Goal: Transaction & Acquisition: Purchase product/service

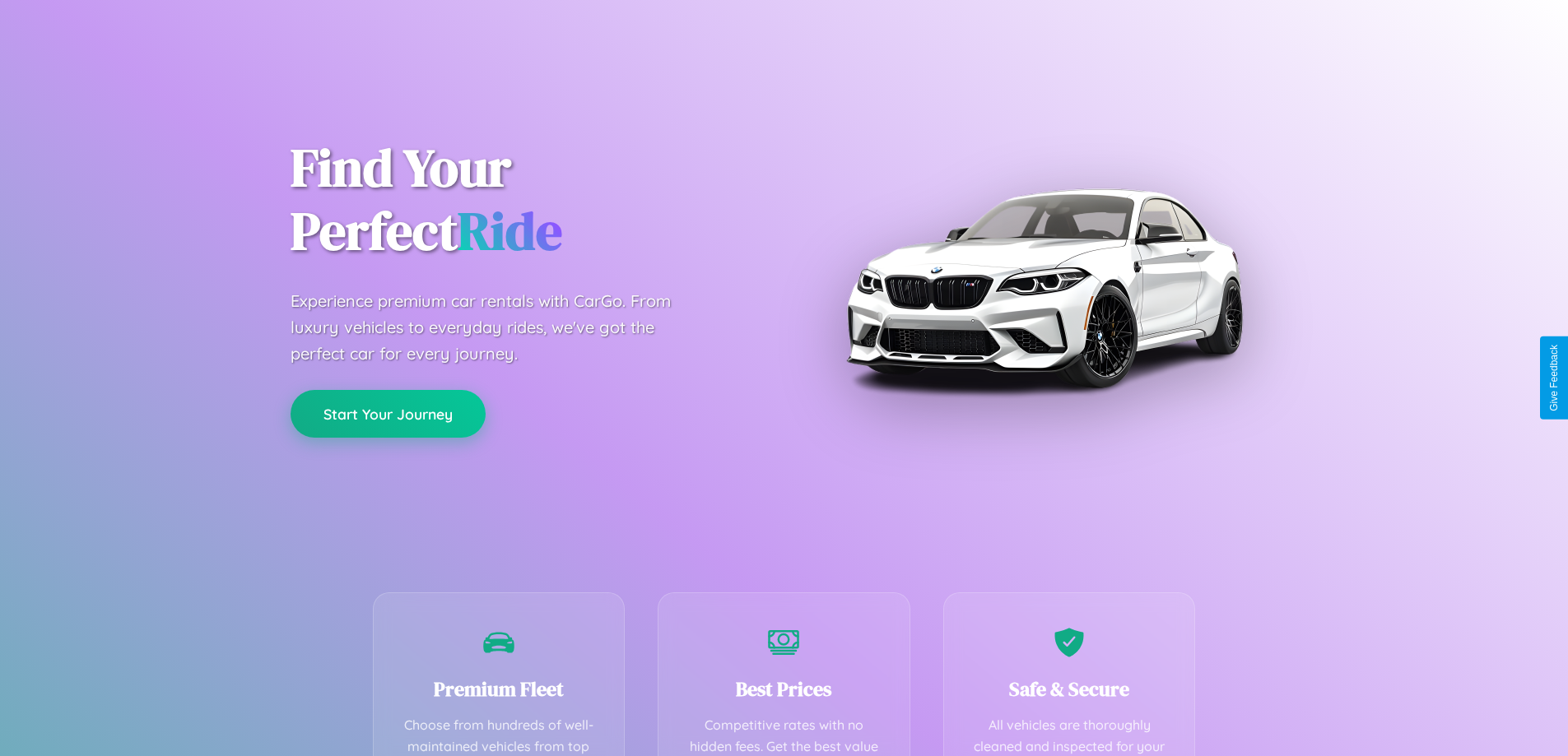
click at [388, 414] on button "Start Your Journey" at bounding box center [388, 414] width 195 height 48
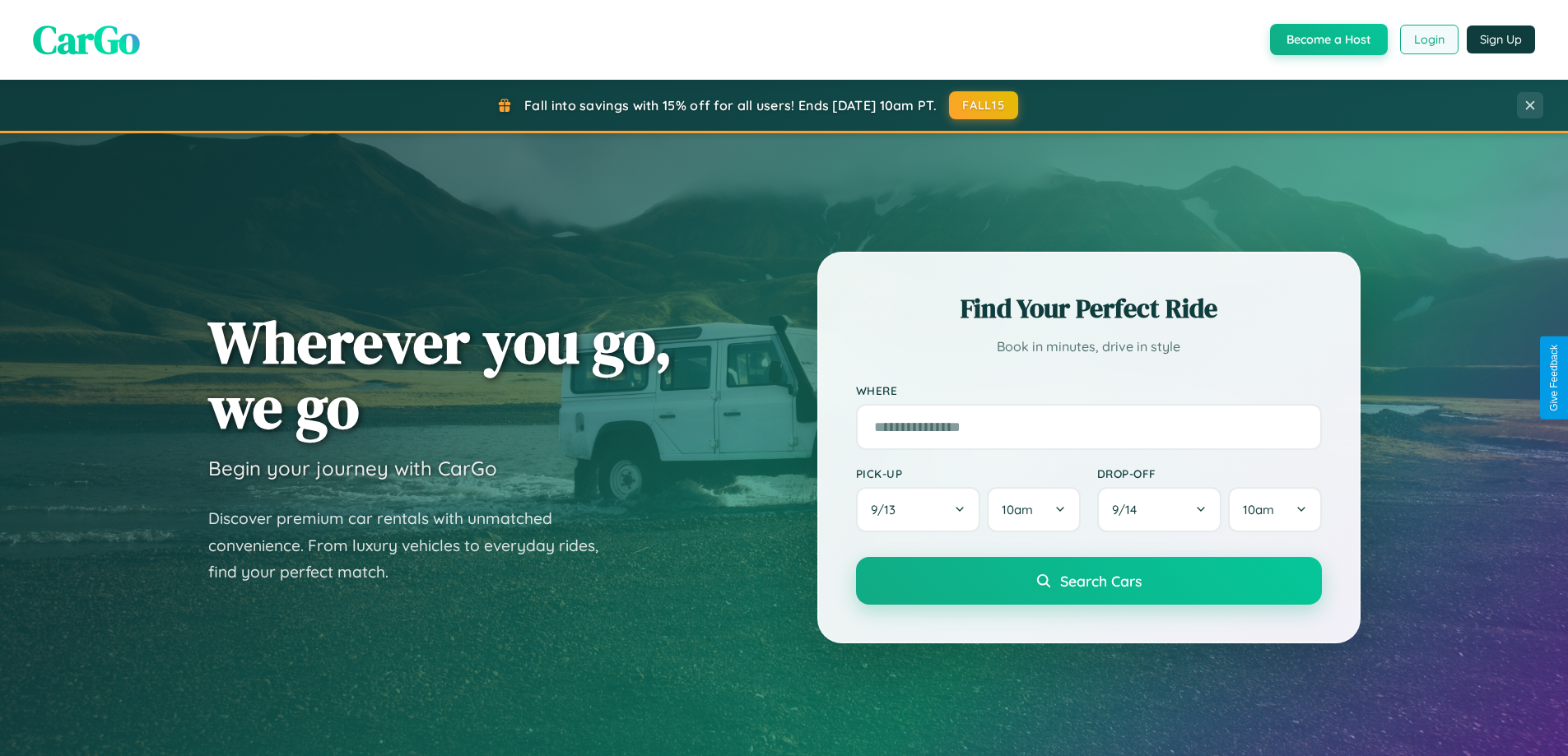
click at [1428, 40] on button "Login" at bounding box center [1428, 40] width 58 height 30
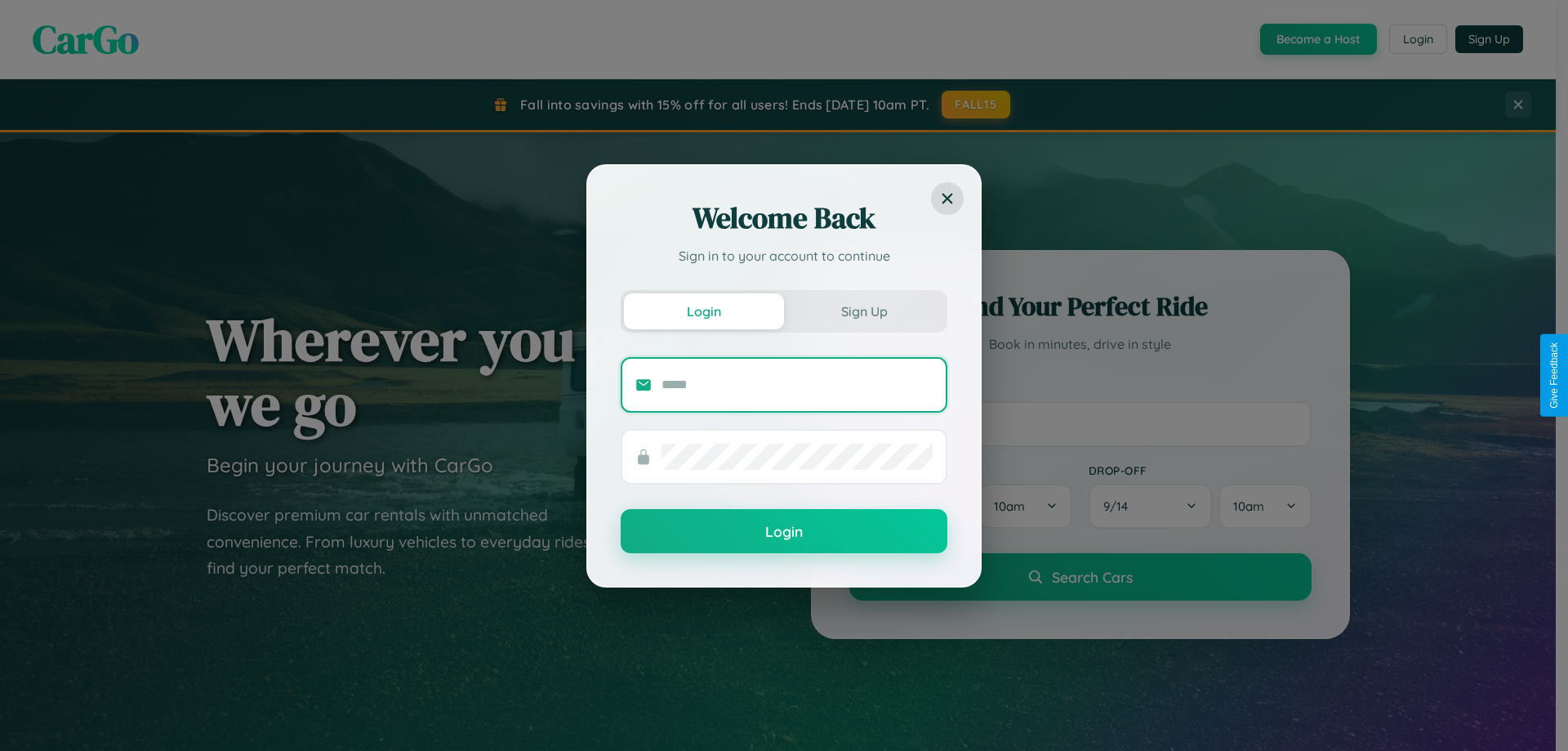
click at [797, 384] on input "text" at bounding box center [798, 385] width 271 height 27
type input "**********"
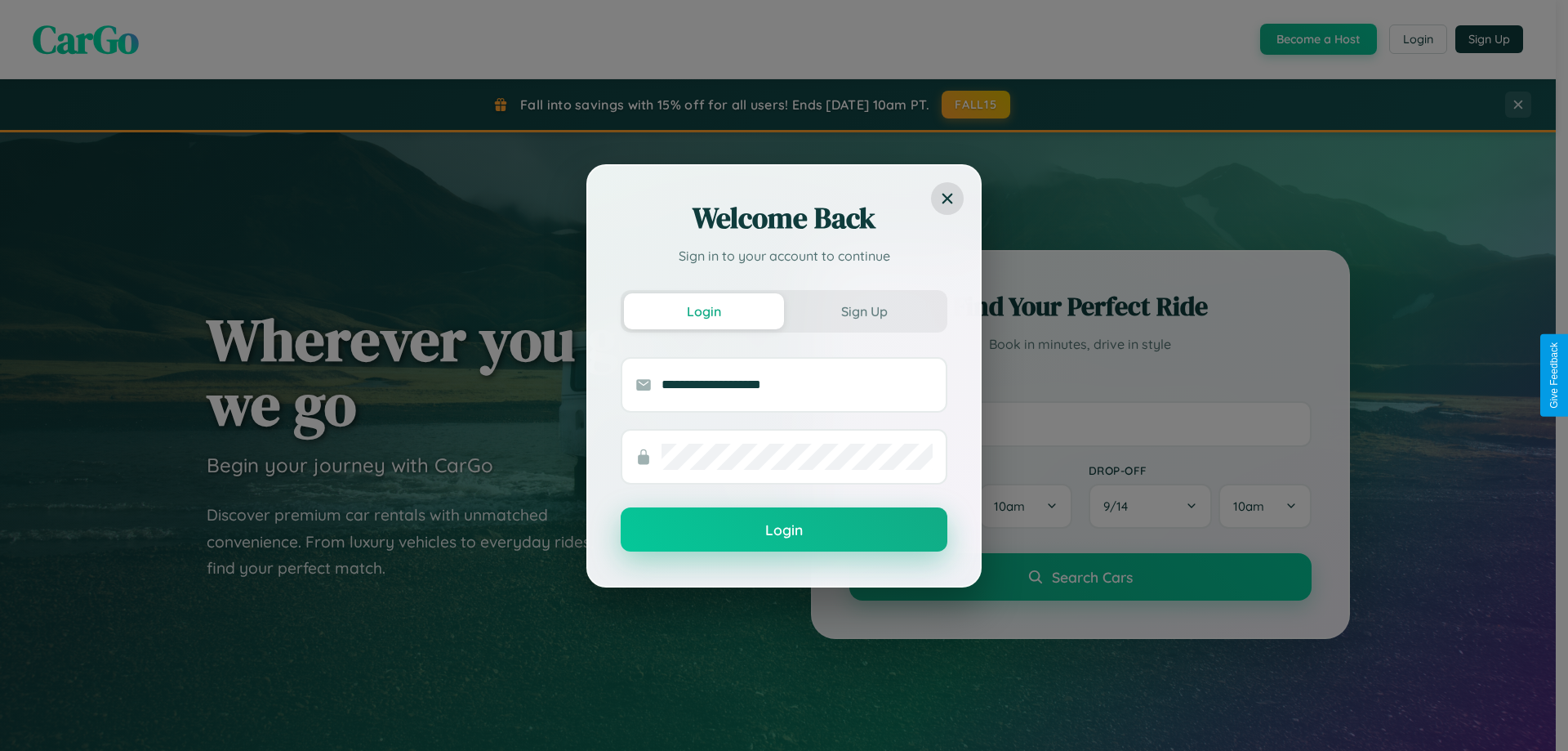
click at [784, 531] on button "Login" at bounding box center [784, 530] width 327 height 44
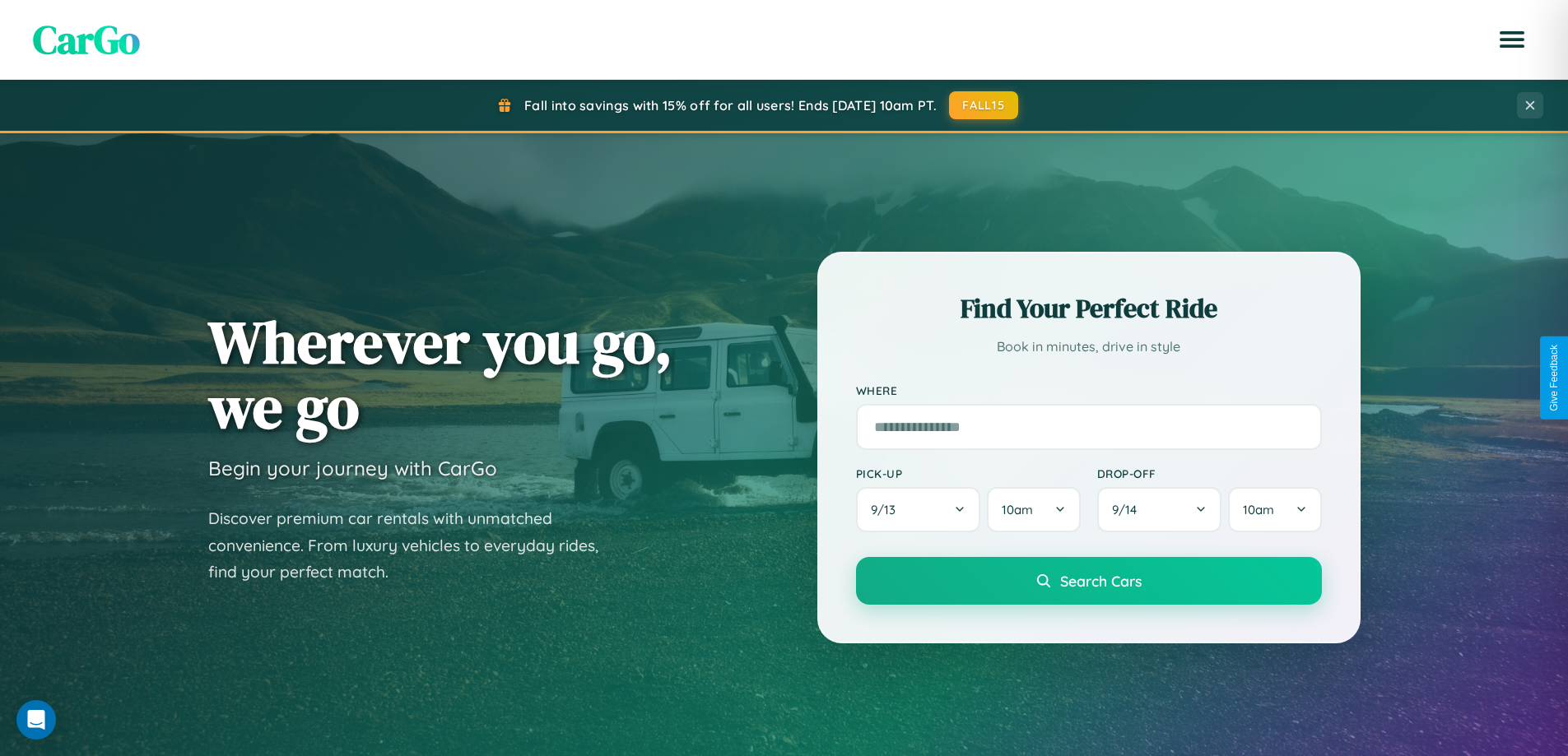
scroll to position [1133, 0]
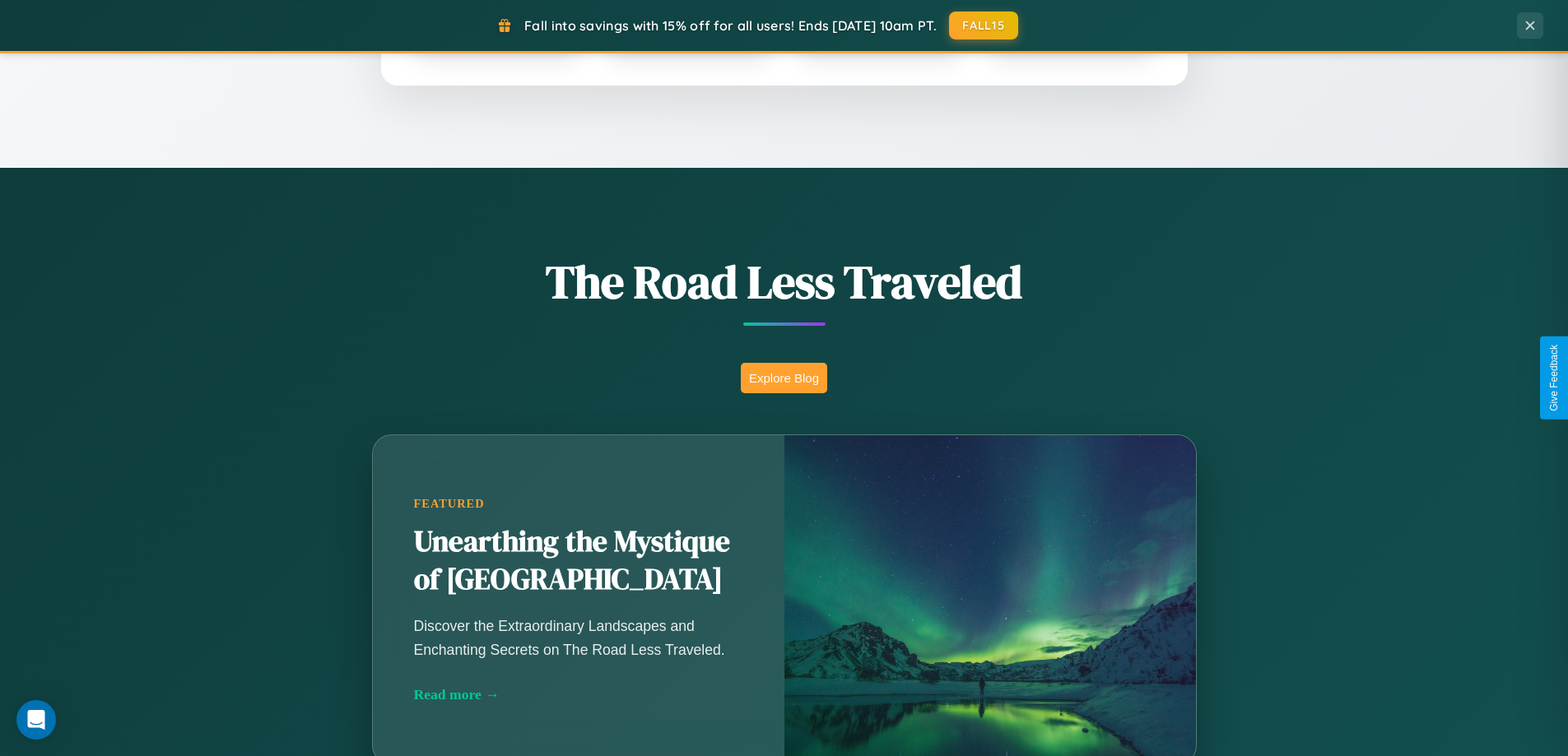
click at [783, 378] on button "Explore Blog" at bounding box center [783, 378] width 86 height 31
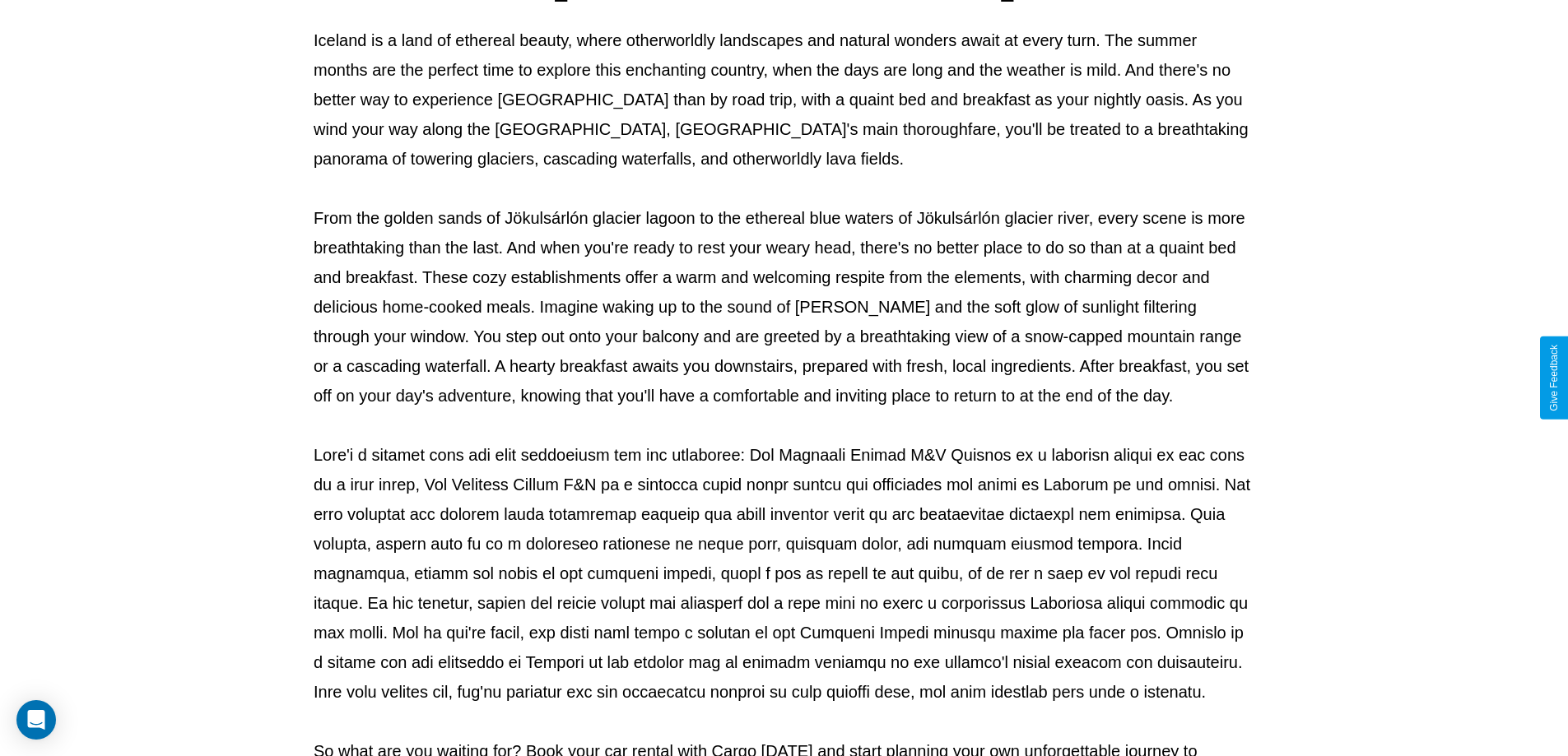
scroll to position [532, 0]
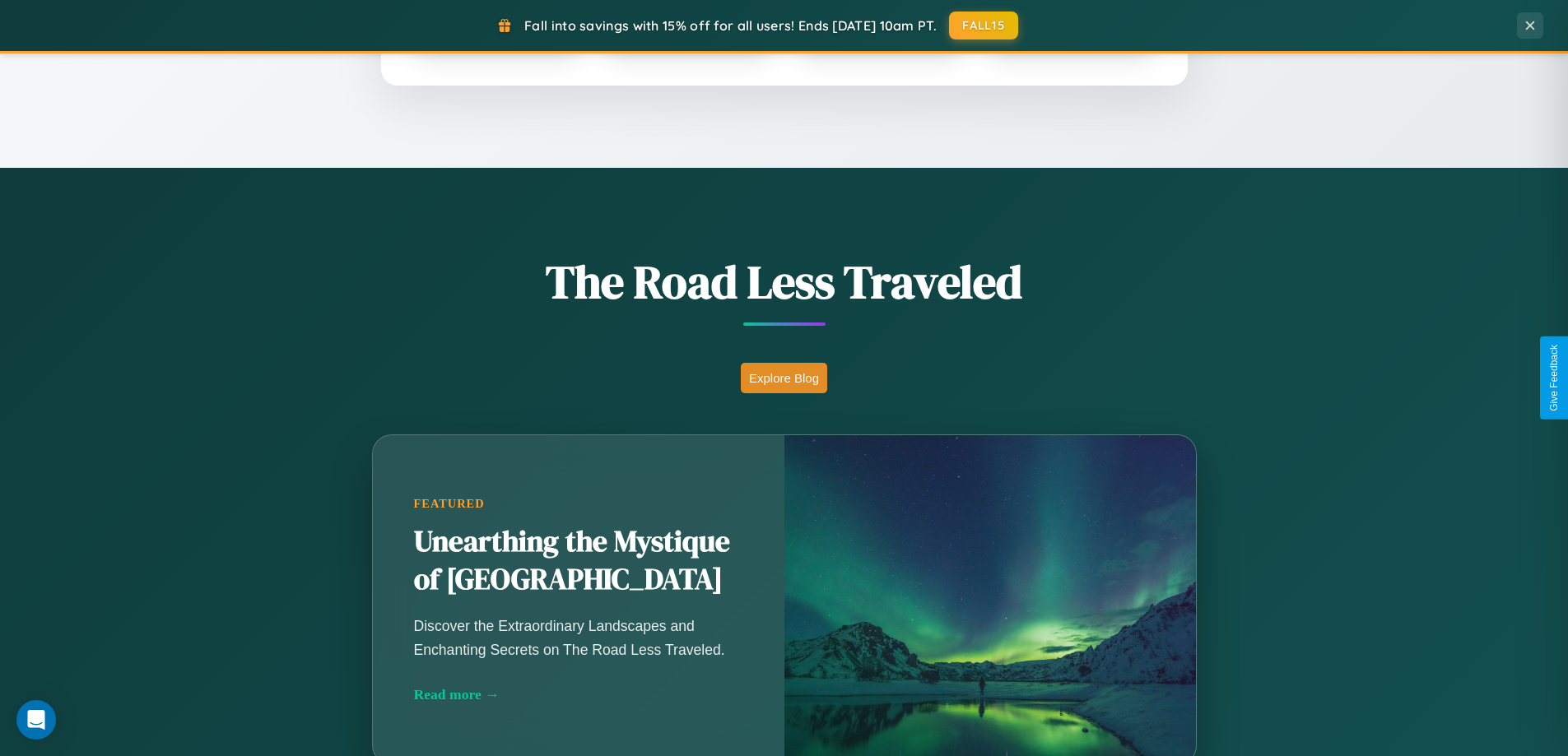
scroll to position [709, 0]
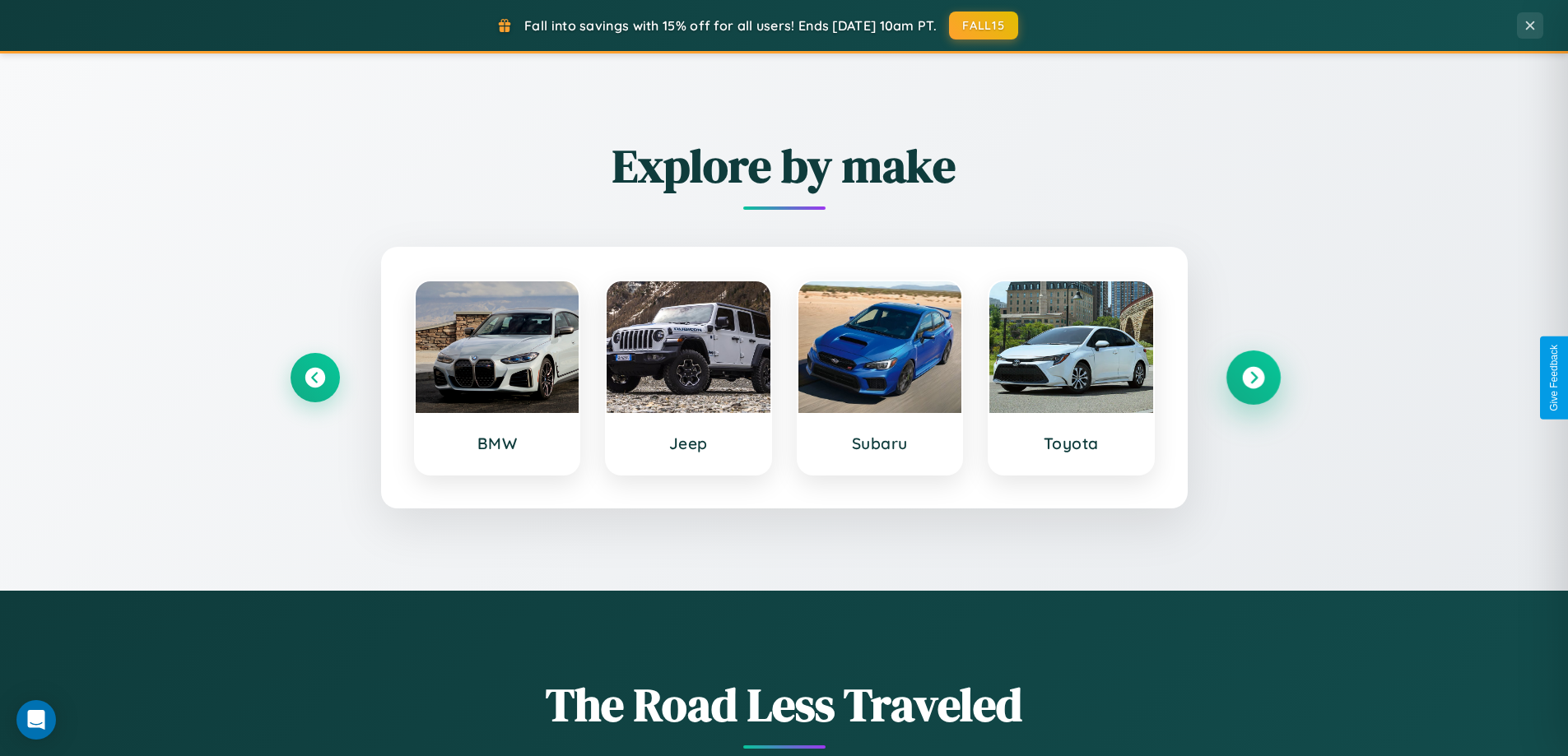
click at [1253, 378] on icon at bounding box center [1253, 378] width 22 height 22
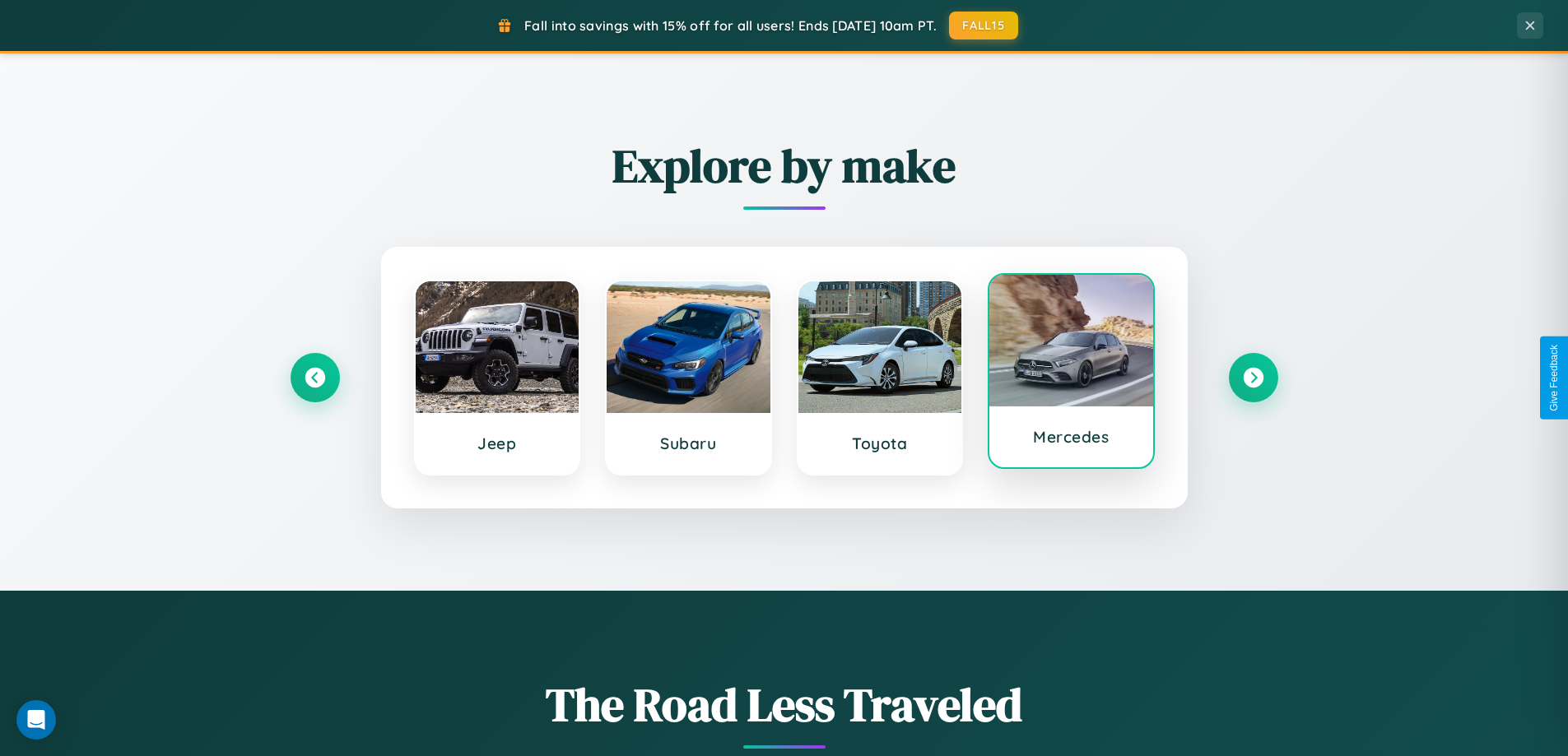
click at [1070, 376] on div at bounding box center [1070, 340] width 164 height 132
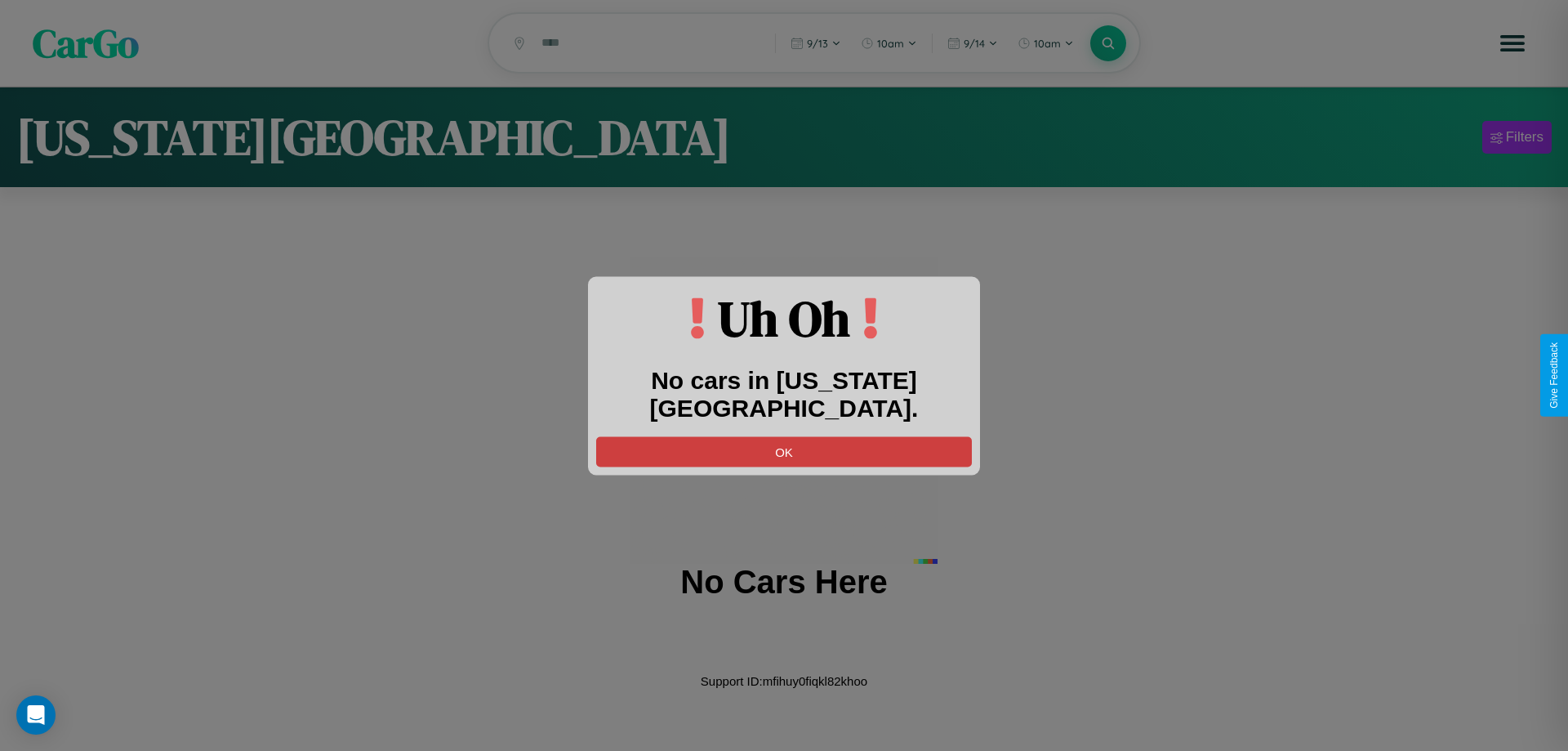
click at [784, 436] on button "OK" at bounding box center [784, 451] width 376 height 31
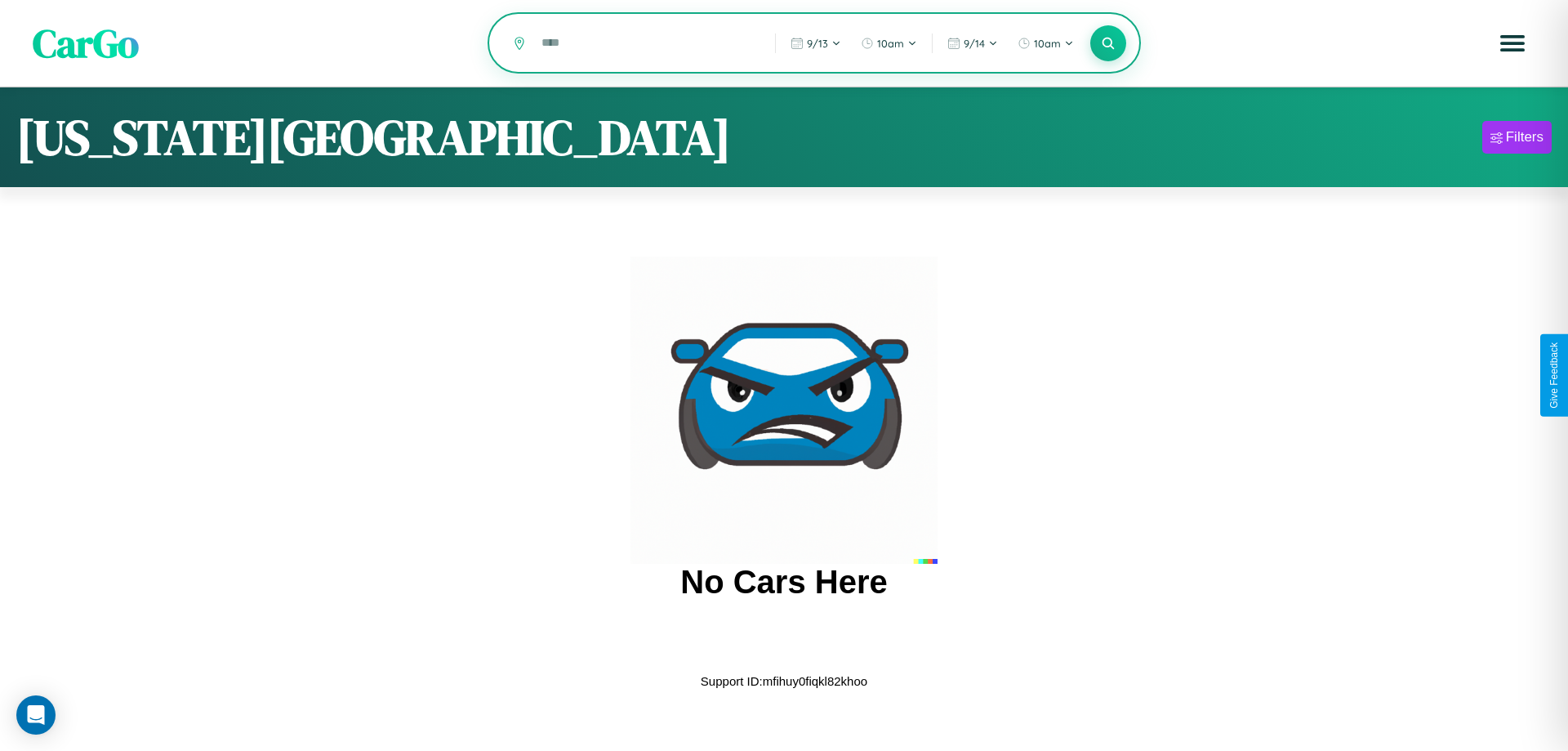
click at [647, 44] on input "text" at bounding box center [645, 42] width 225 height 29
click at [1109, 44] on icon at bounding box center [1108, 43] width 16 height 16
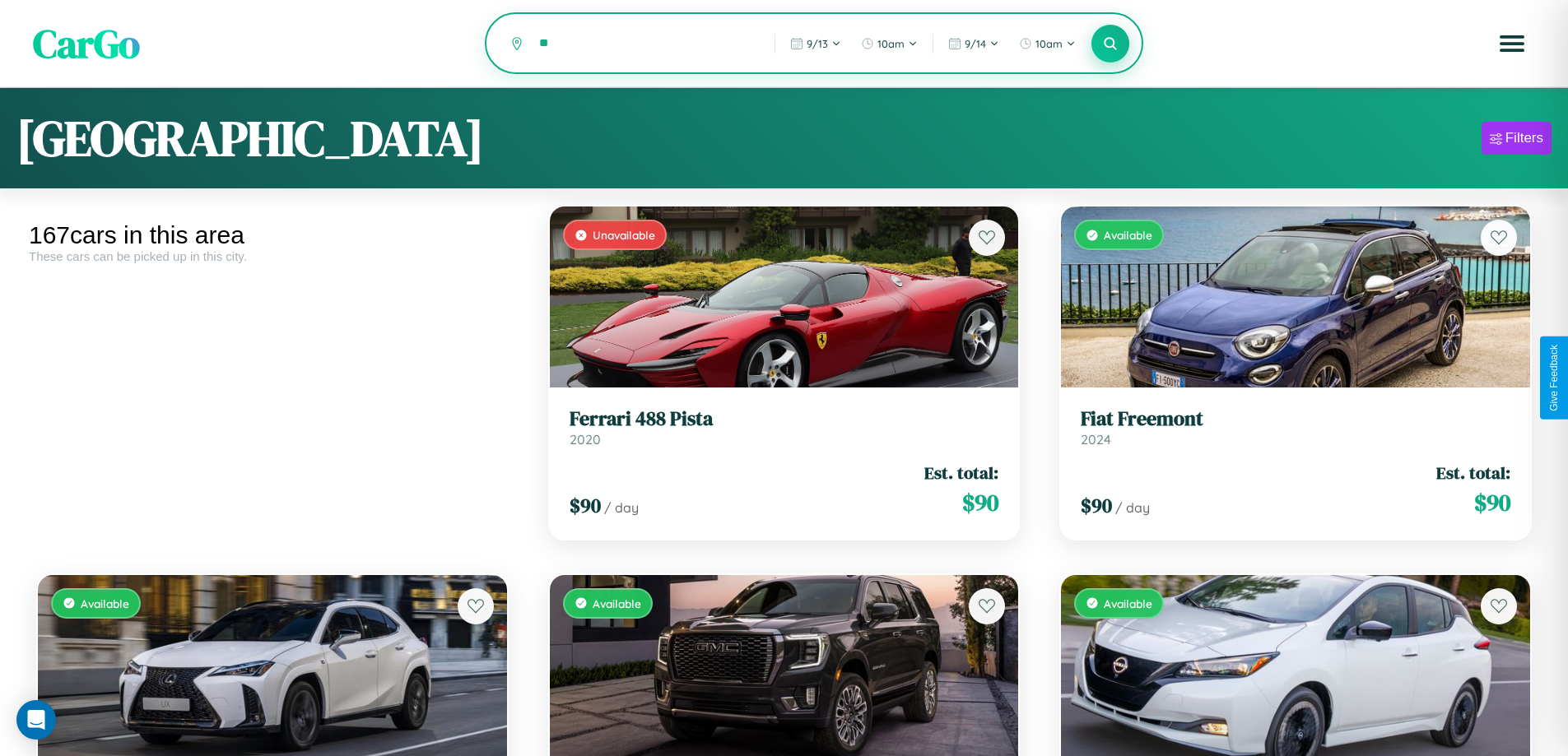
type input "*"
type input "*********"
click at [1110, 45] on icon at bounding box center [1111, 44] width 16 height 16
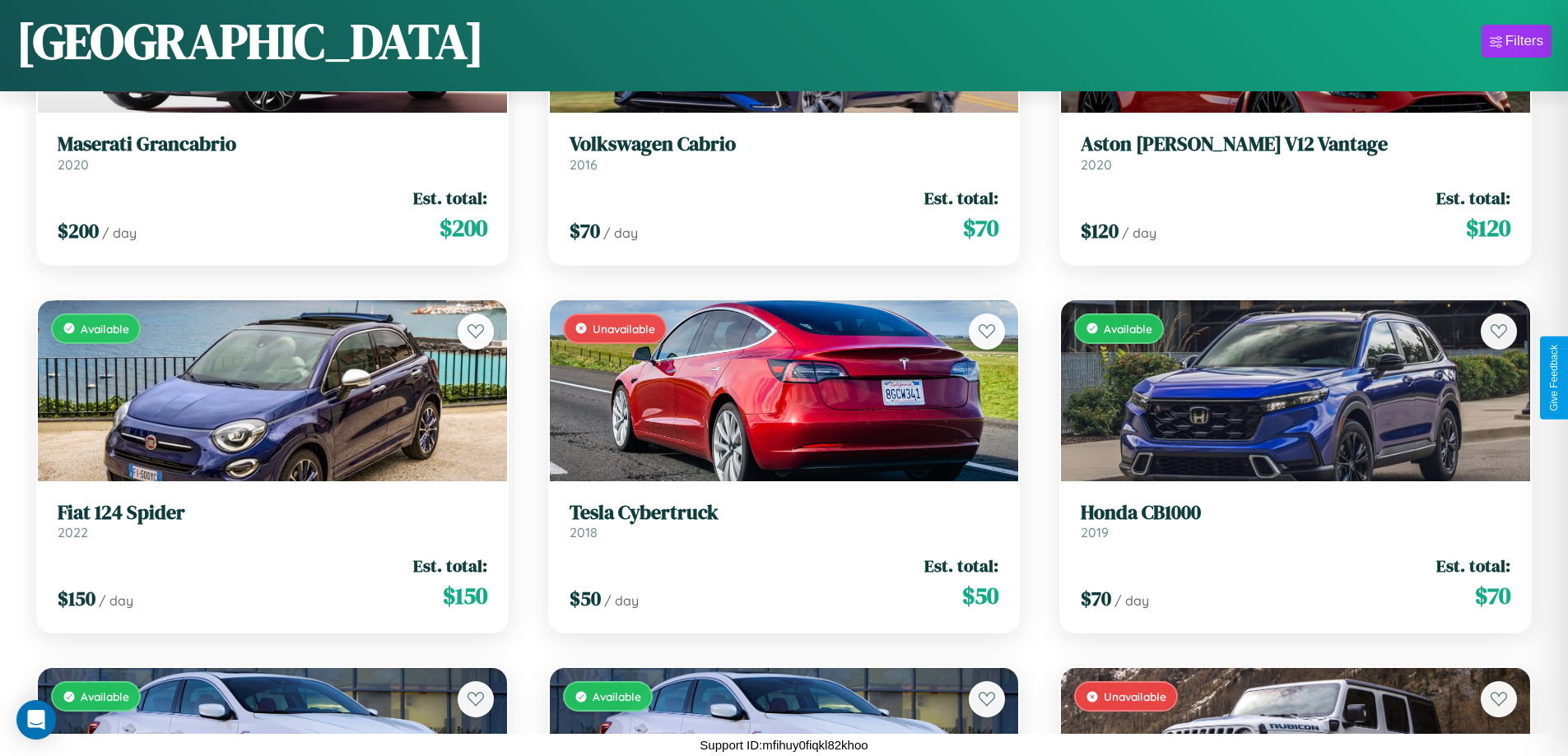
scroll to position [1337, 0]
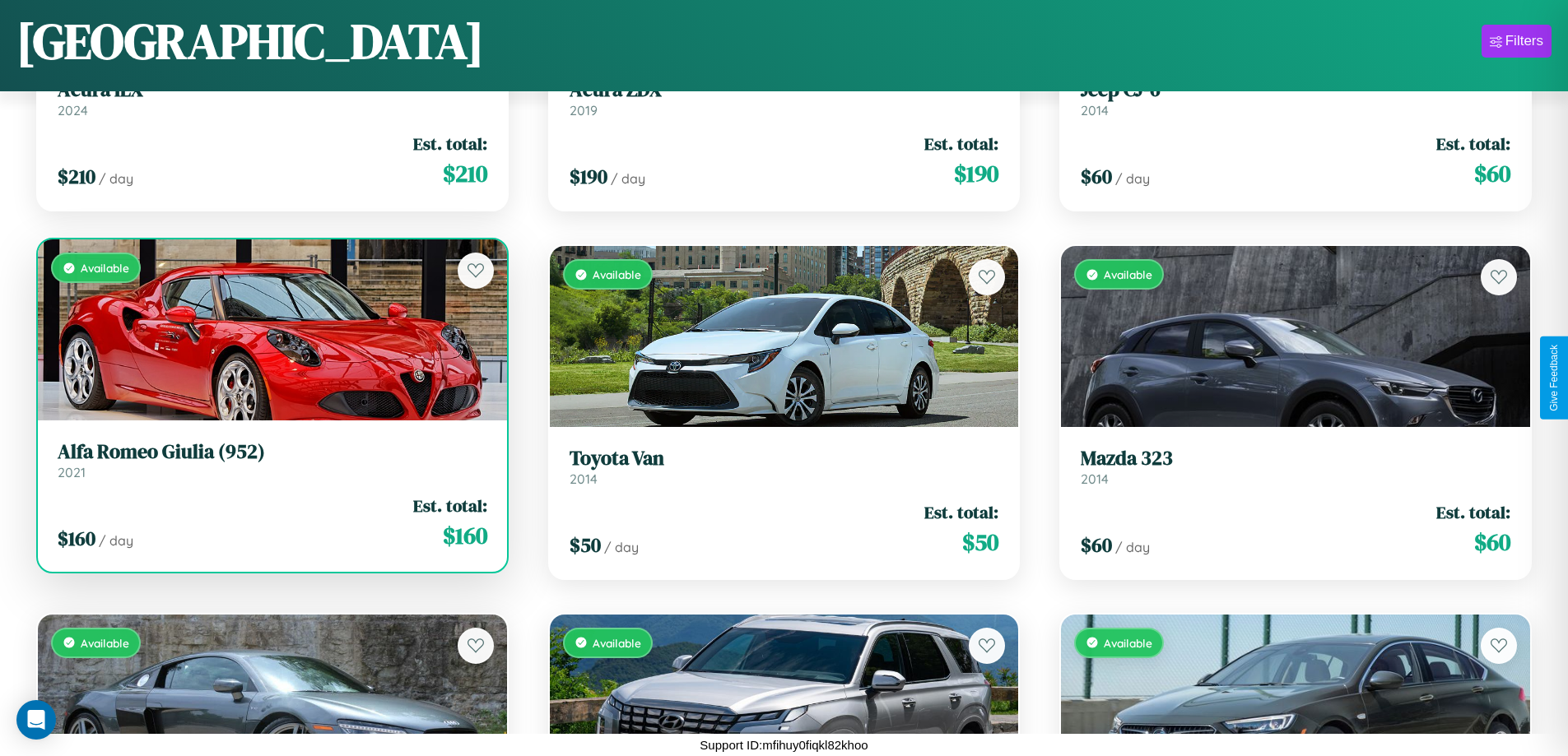
click at [270, 467] on link "Alfa Romeo Giulia (952) 2021" at bounding box center [272, 460] width 429 height 41
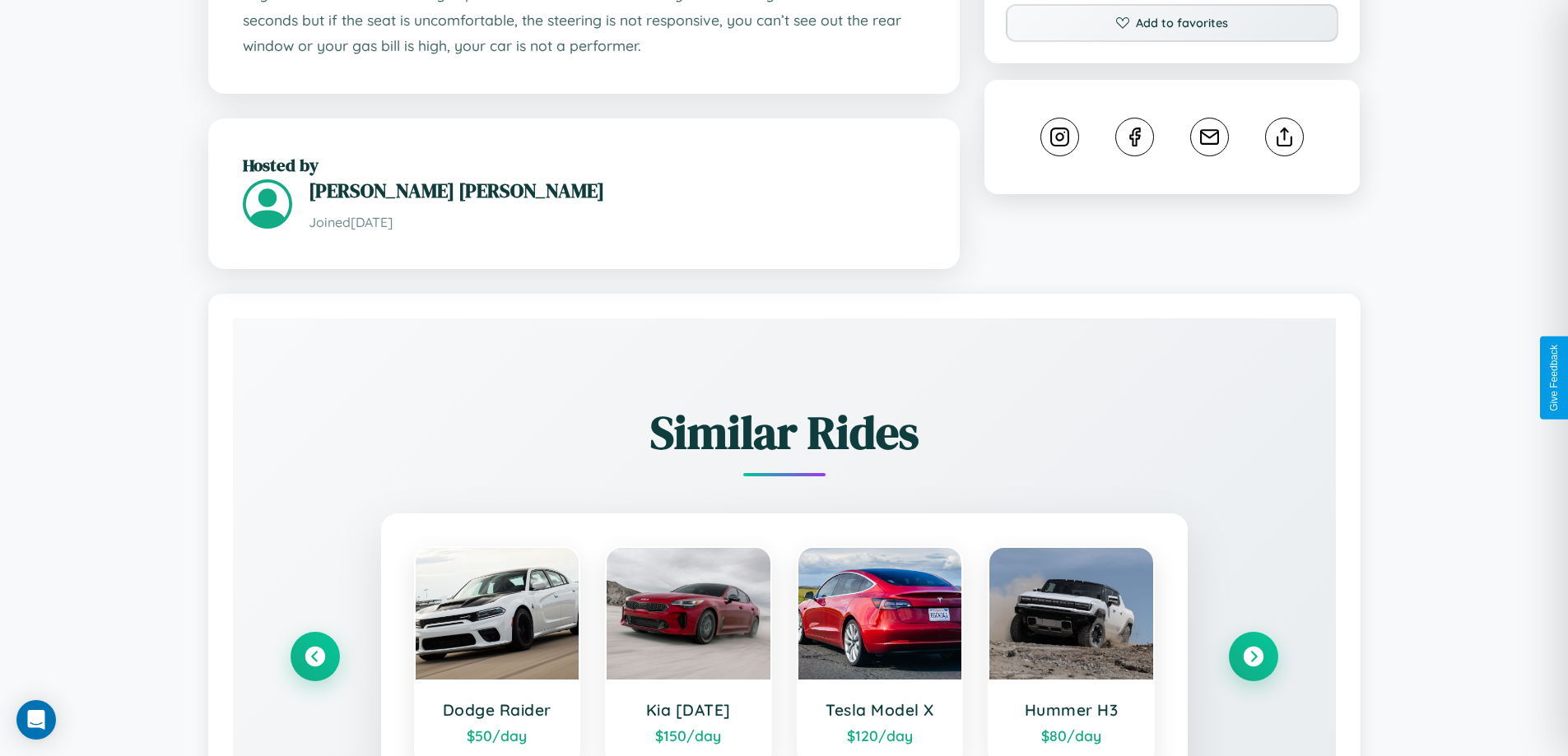
scroll to position [984, 0]
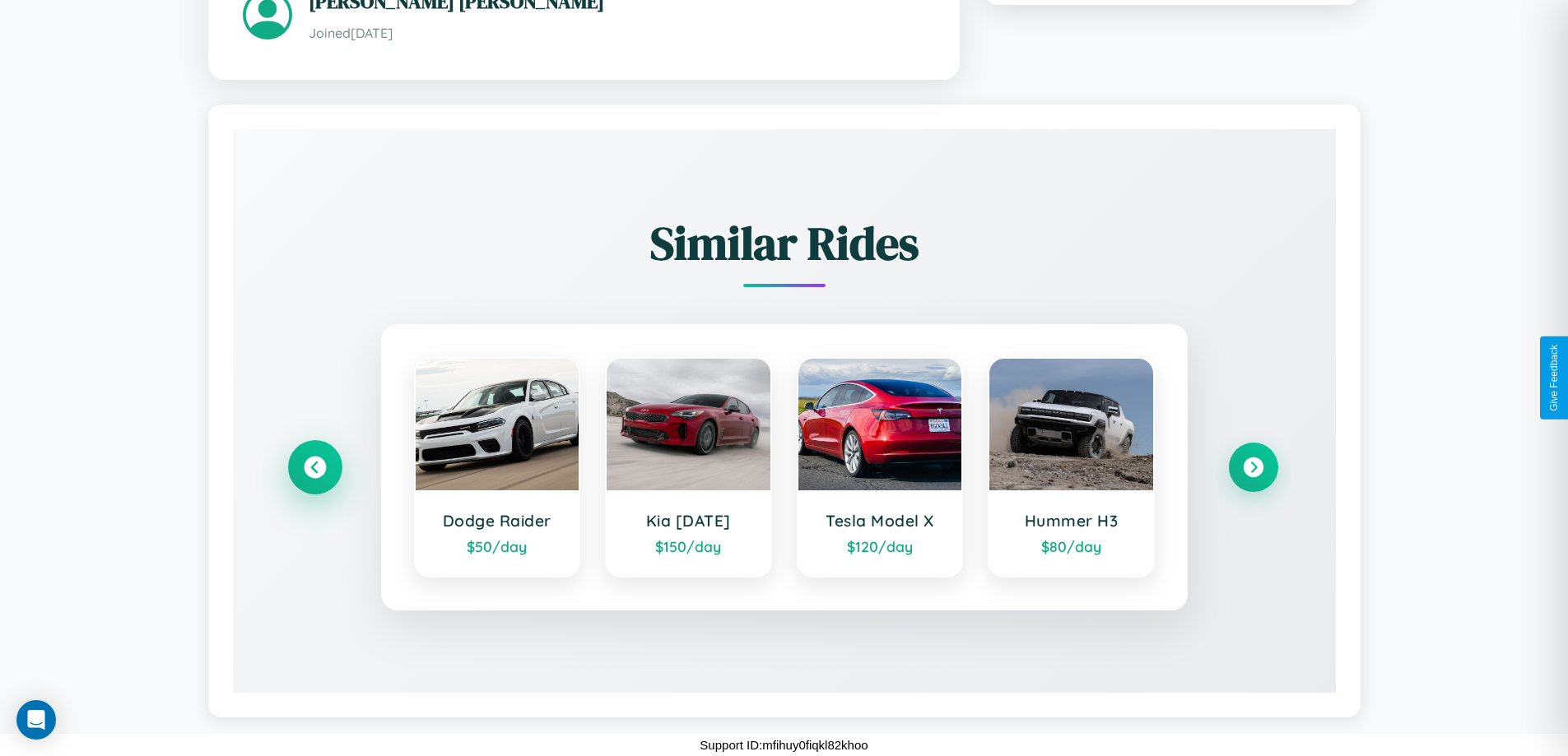
click at [314, 467] on icon at bounding box center [314, 467] width 22 height 22
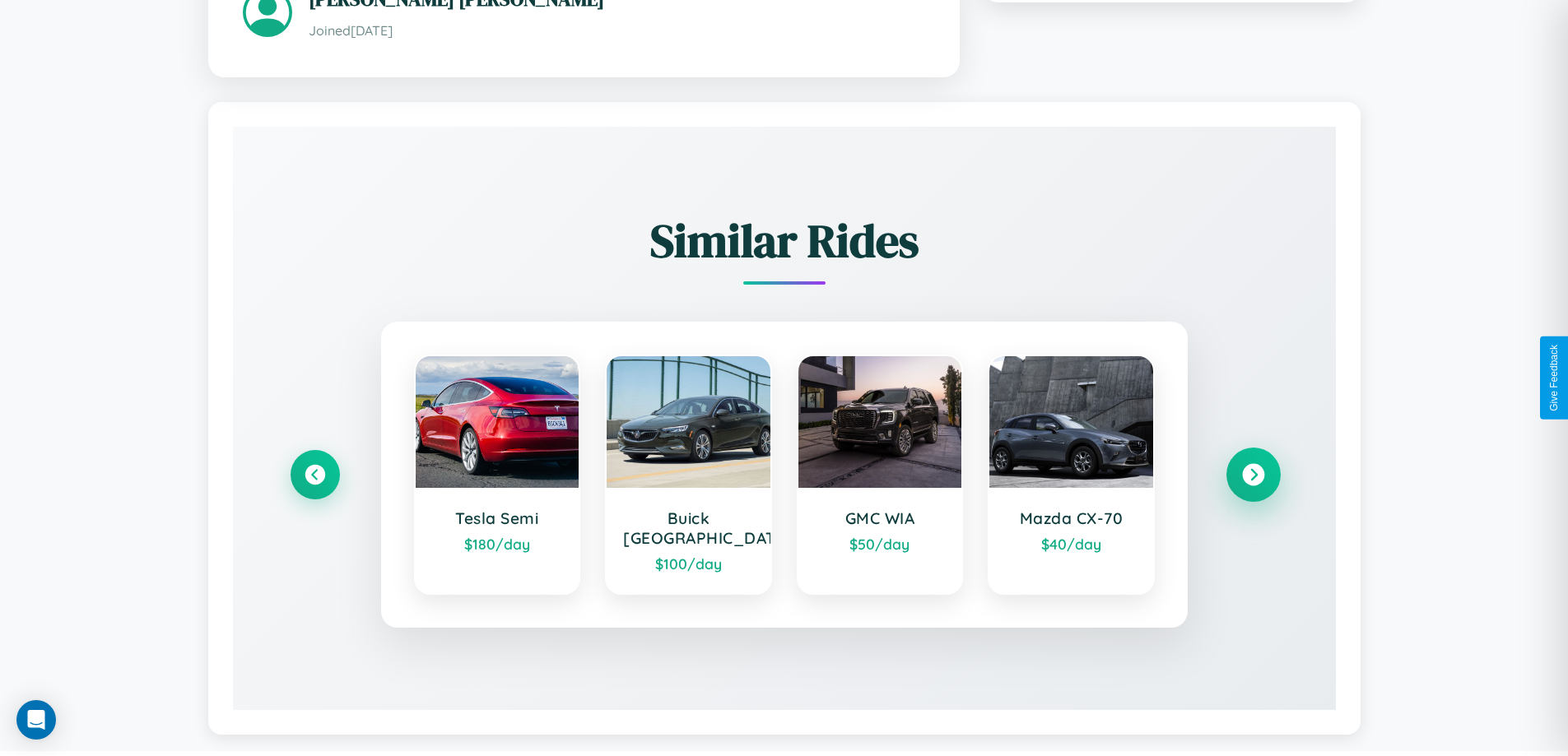
click at [1253, 467] on icon at bounding box center [1253, 474] width 22 height 22
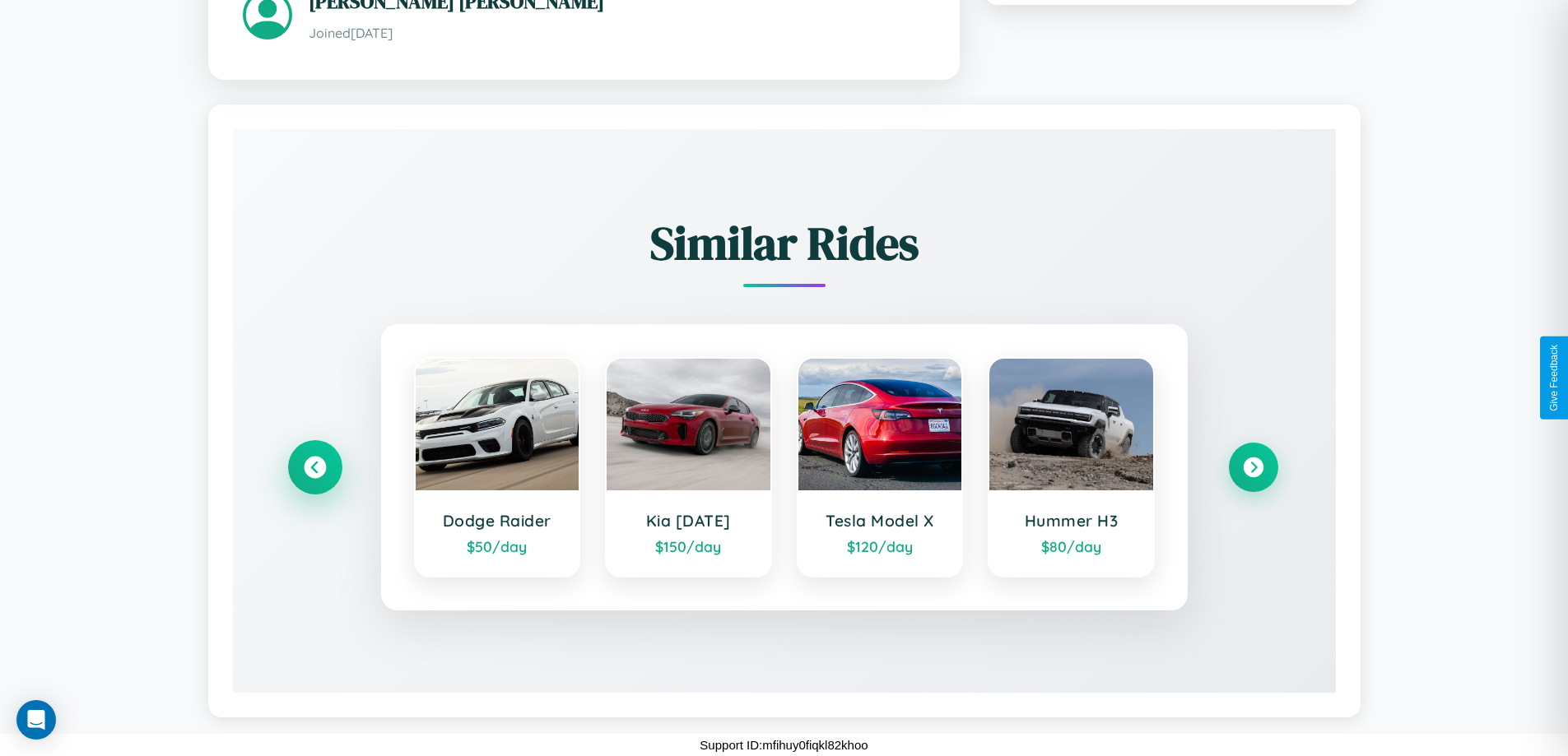
click at [314, 467] on icon at bounding box center [314, 467] width 22 height 22
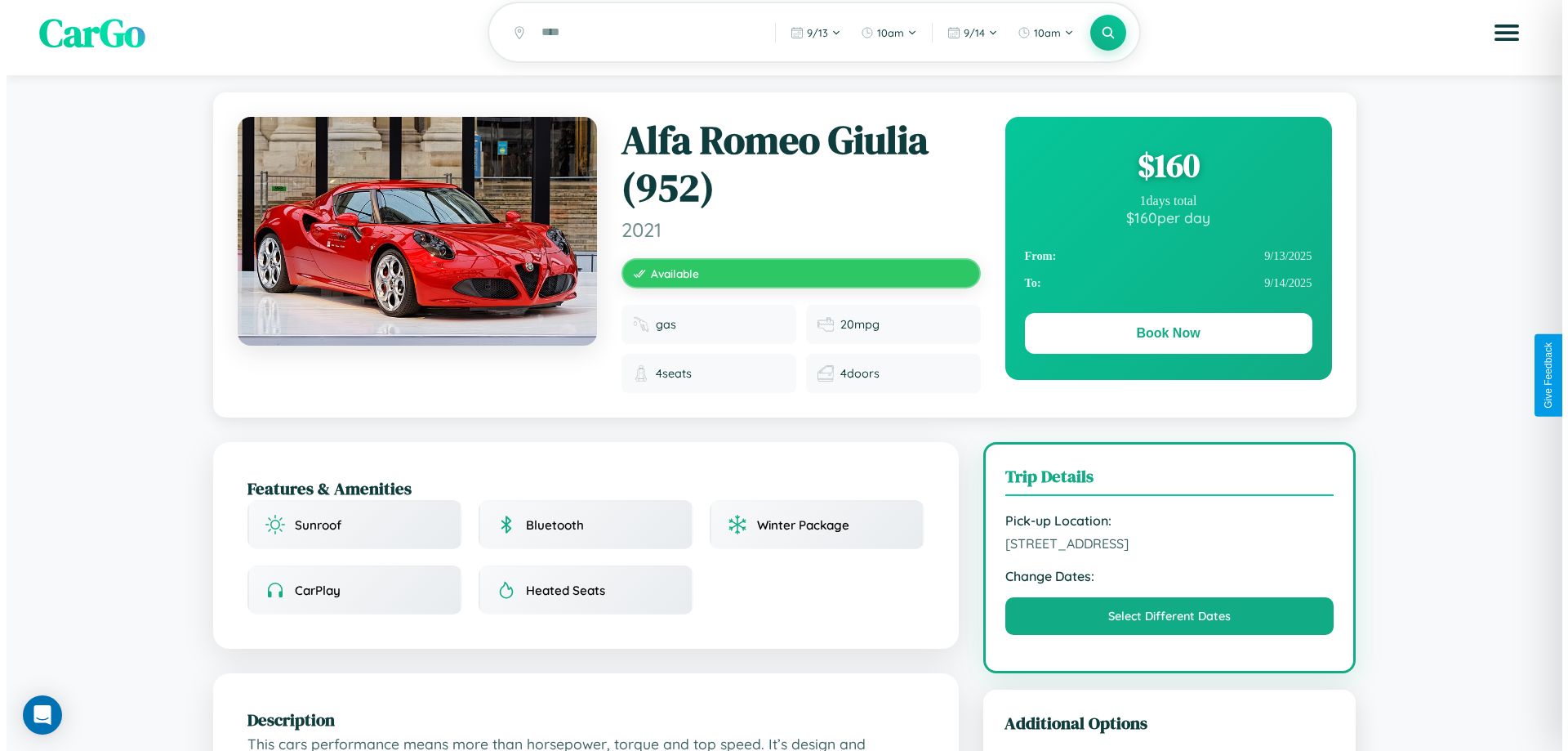
scroll to position [0, 0]
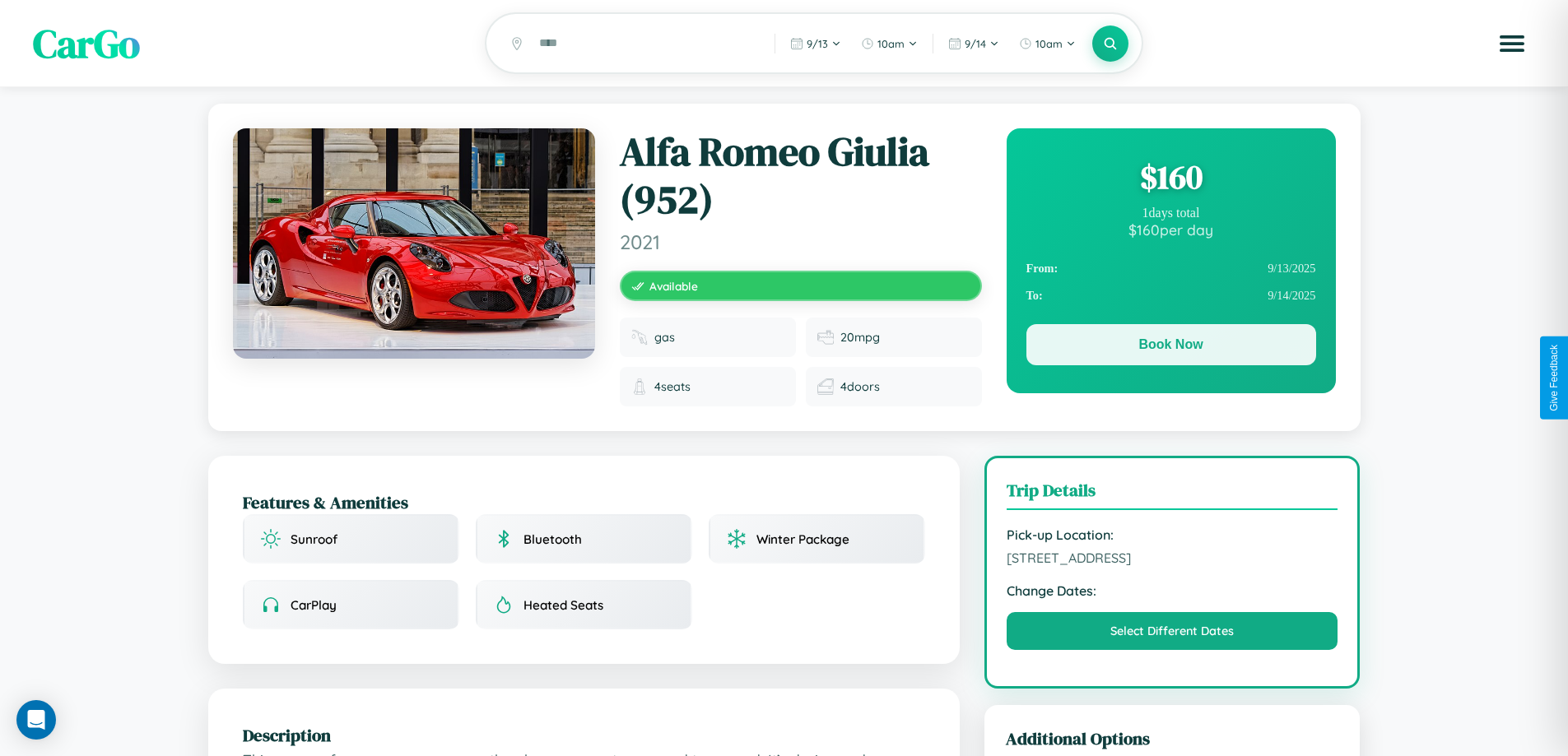
click at [1171, 349] on button "Book Now" at bounding box center [1171, 345] width 289 height 42
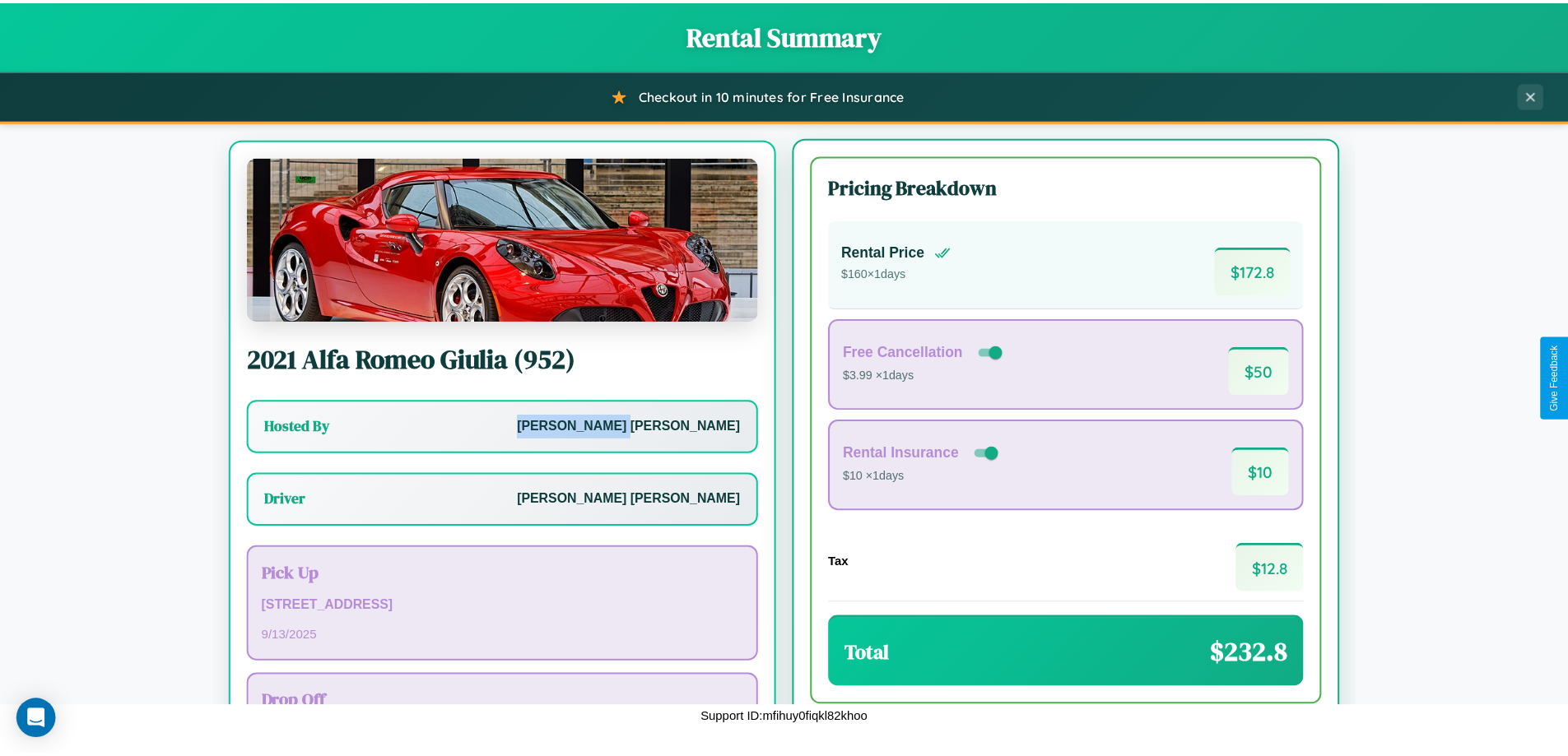
scroll to position [76, 0]
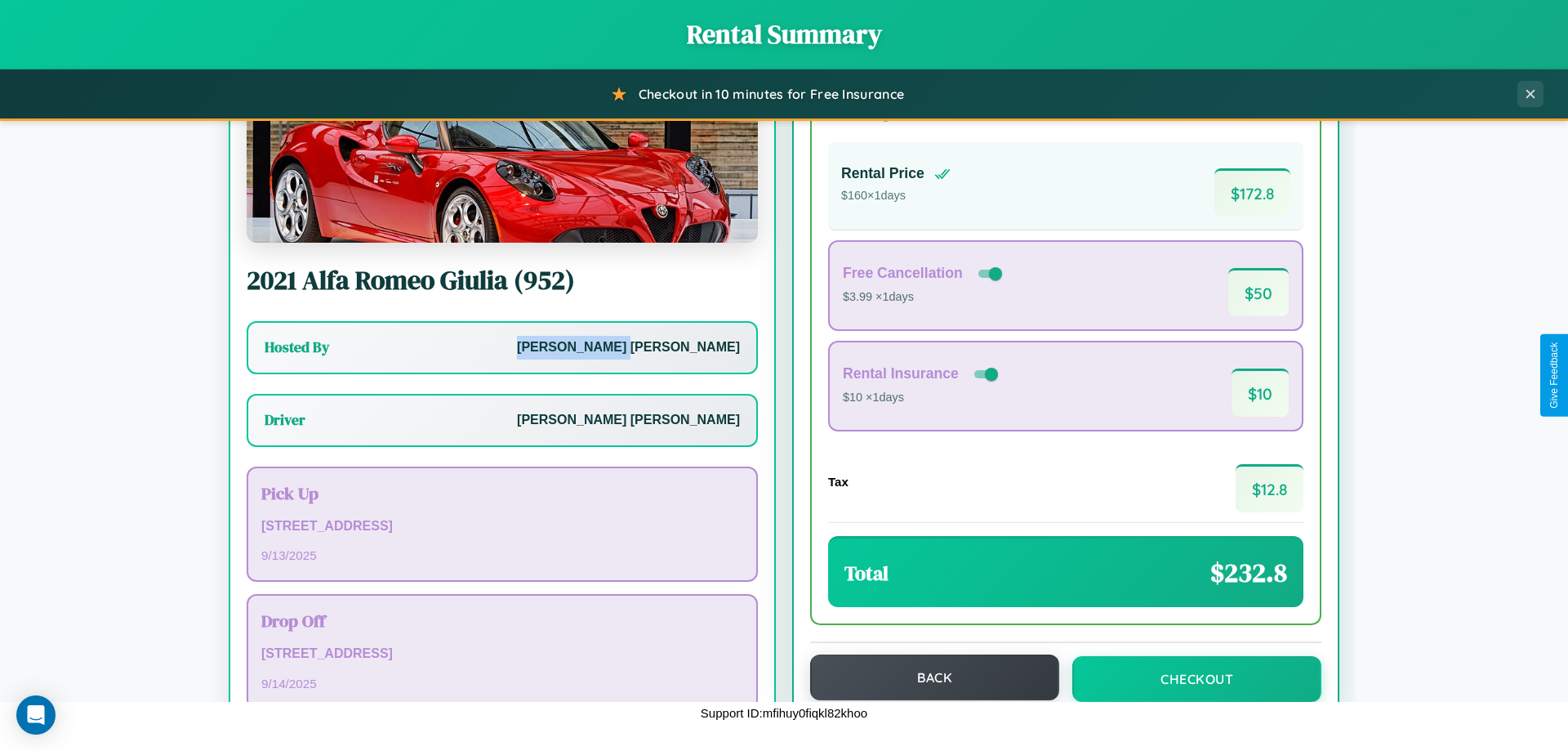
click at [927, 679] on button "Back" at bounding box center [935, 677] width 249 height 45
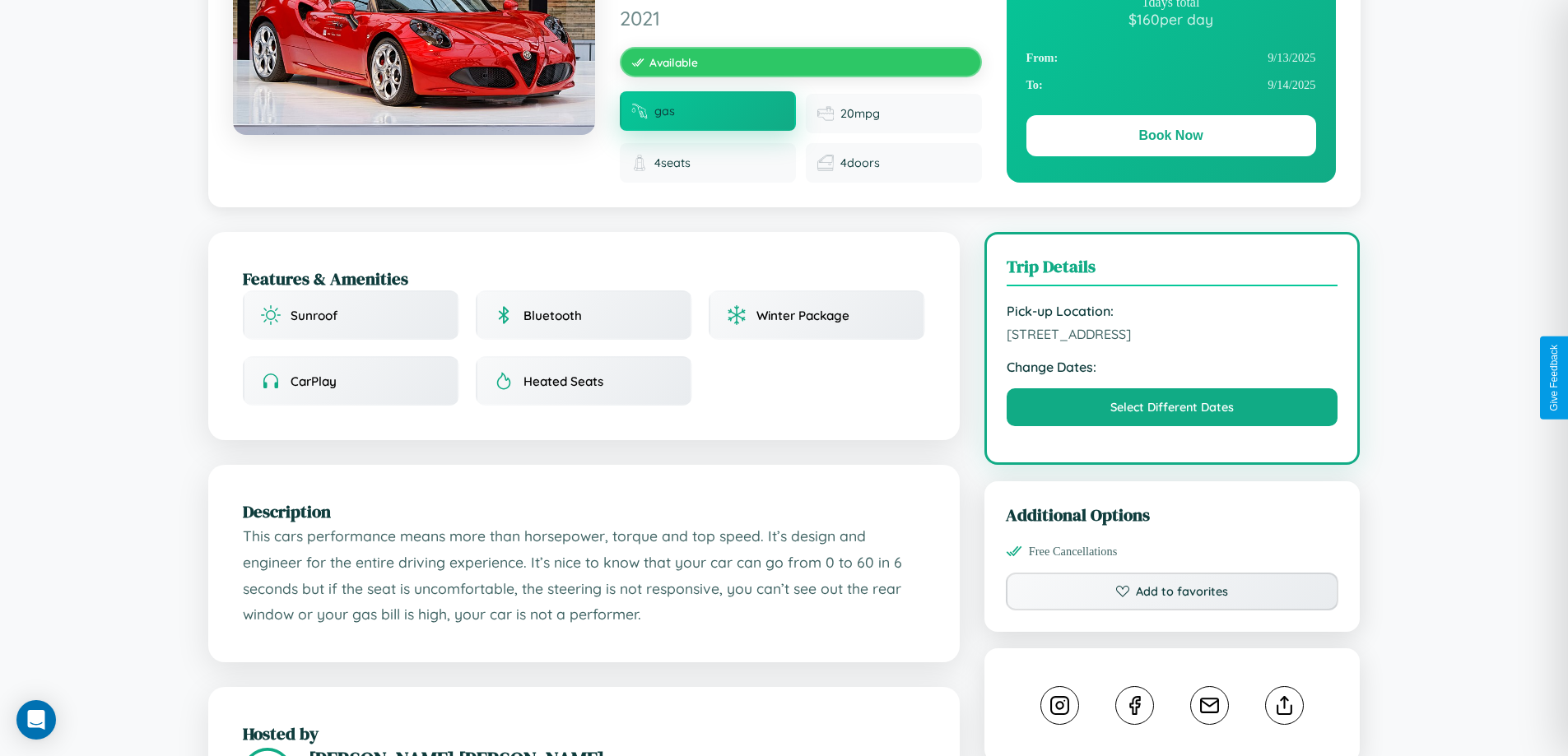
scroll to position [1004, 0]
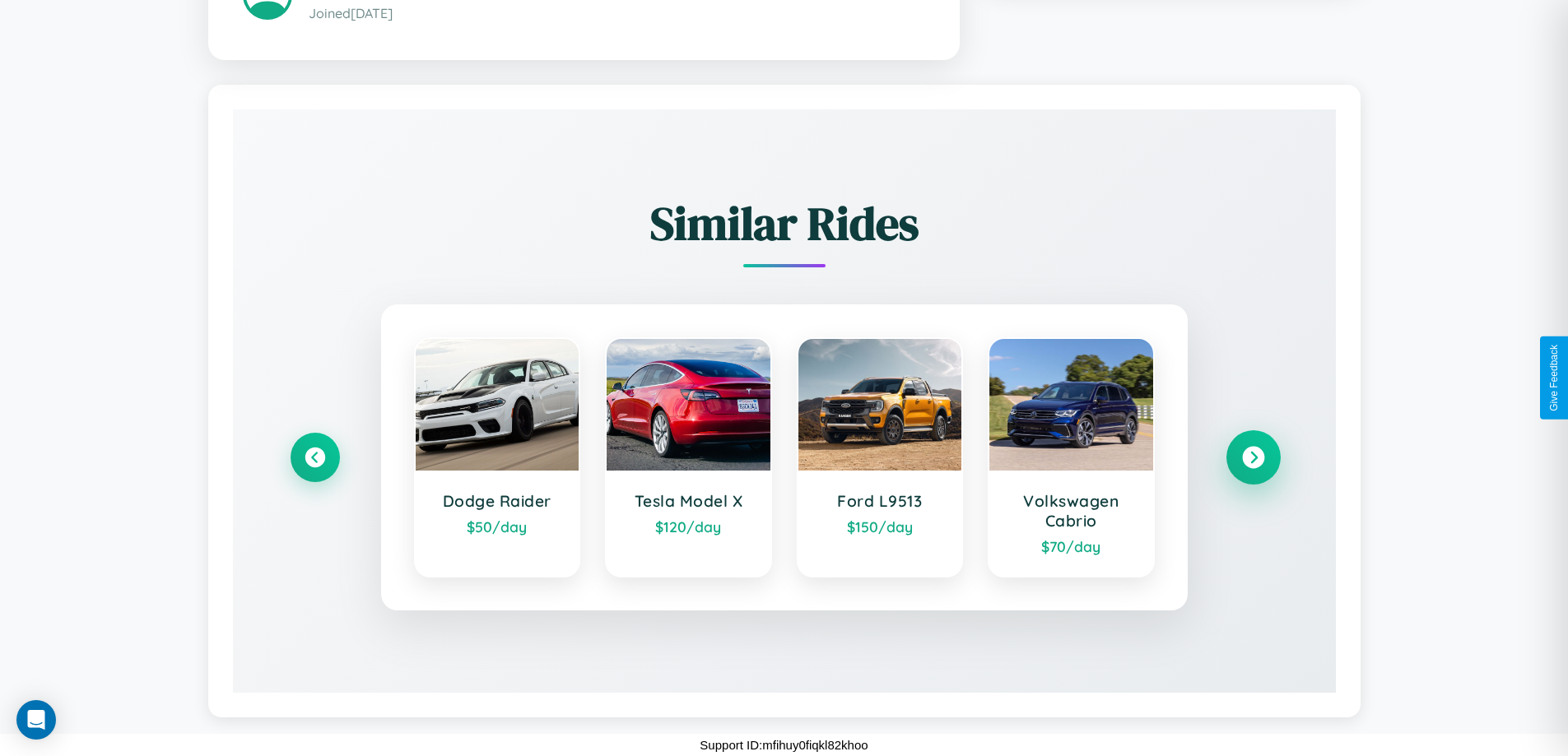
click at [1253, 457] on icon at bounding box center [1253, 457] width 22 height 22
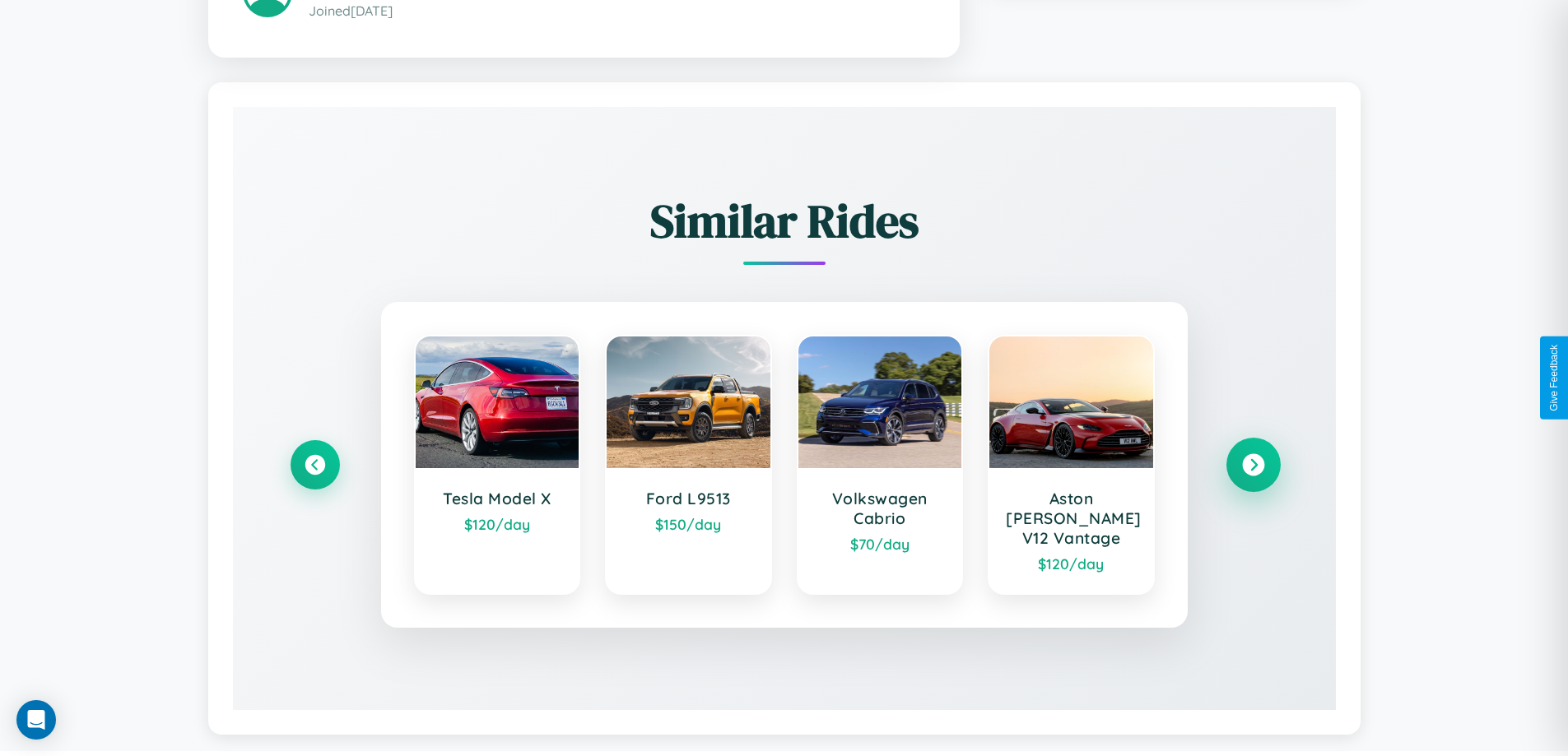
click at [1253, 457] on icon at bounding box center [1253, 465] width 22 height 22
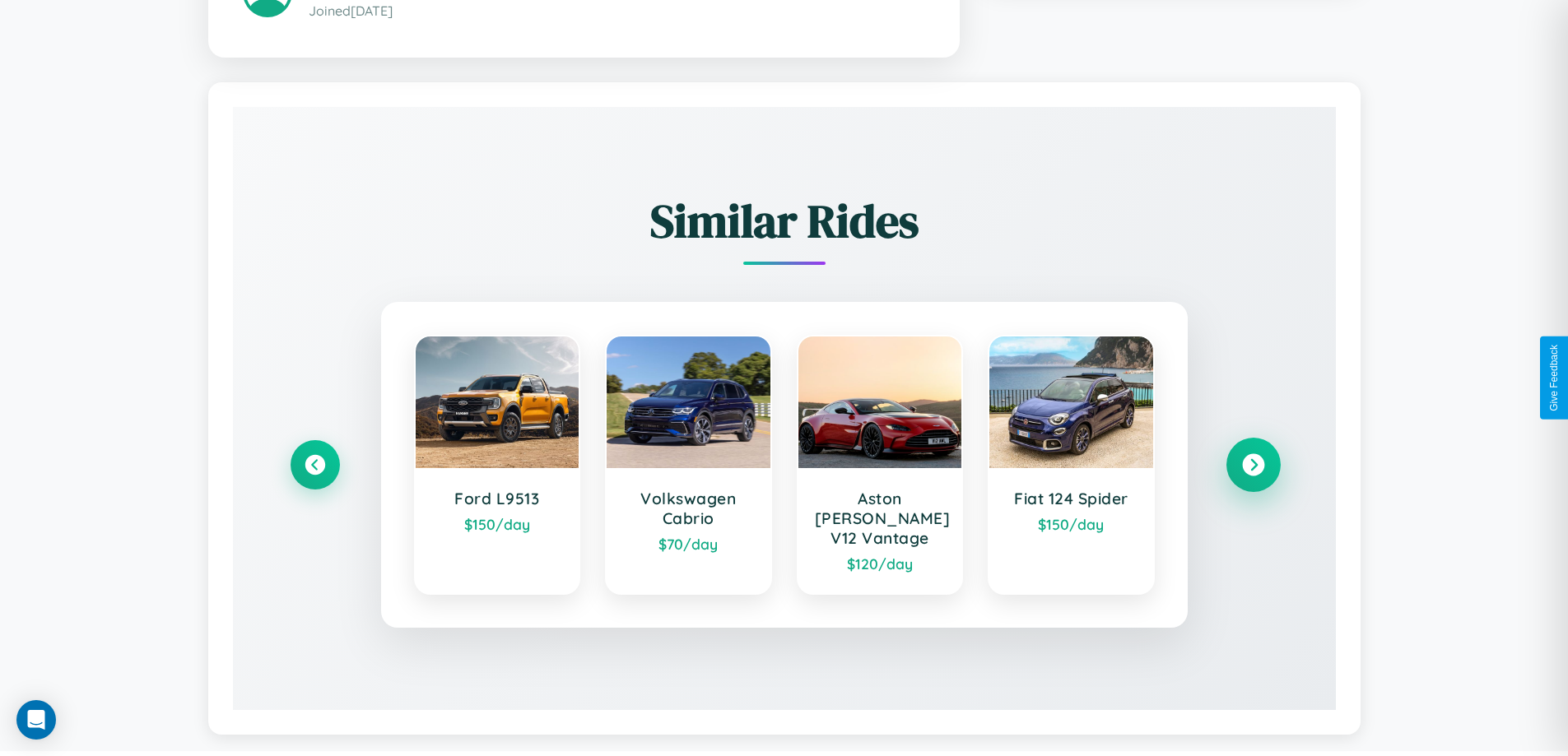
click at [1253, 457] on icon at bounding box center [1253, 465] width 22 height 22
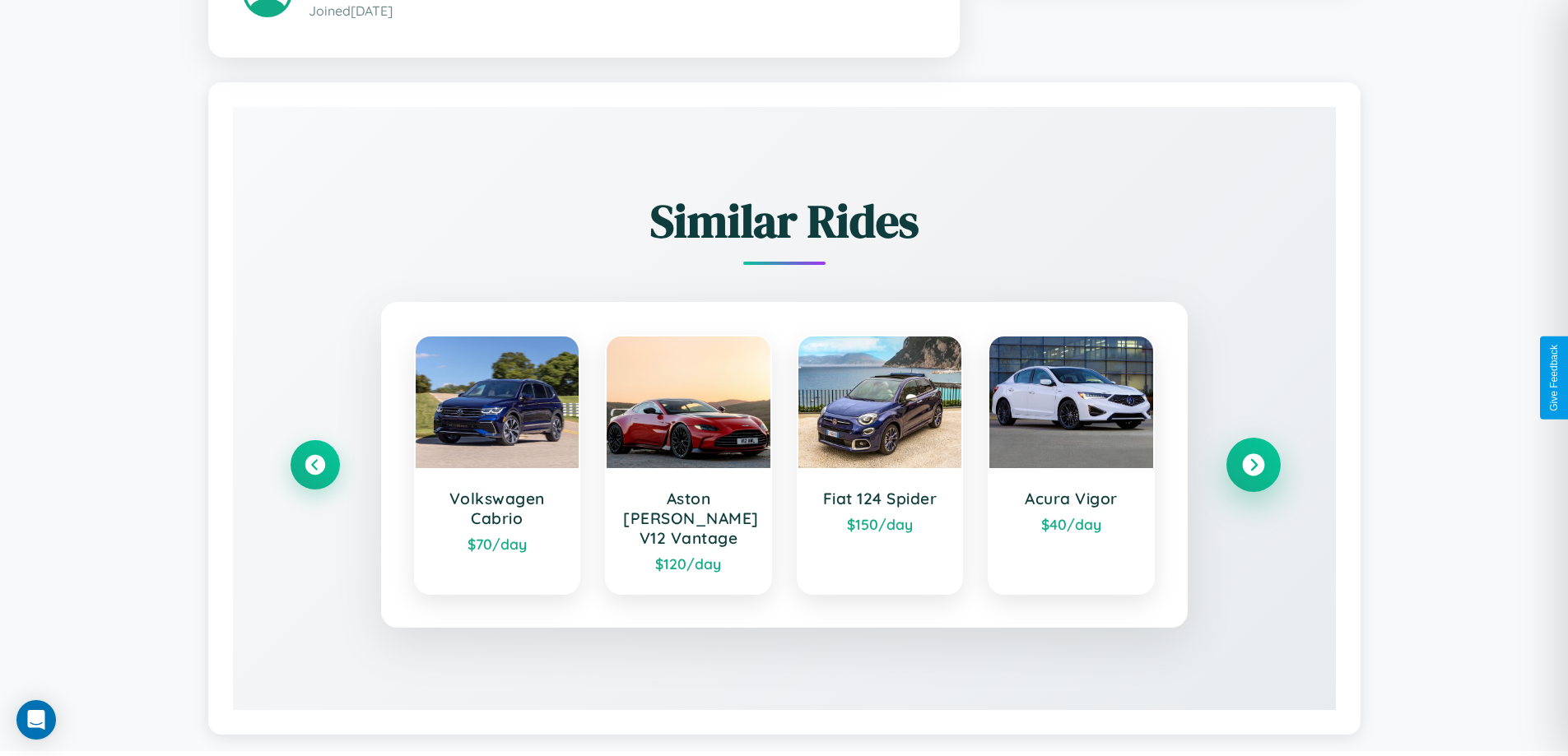
click at [1253, 457] on icon at bounding box center [1253, 465] width 22 height 22
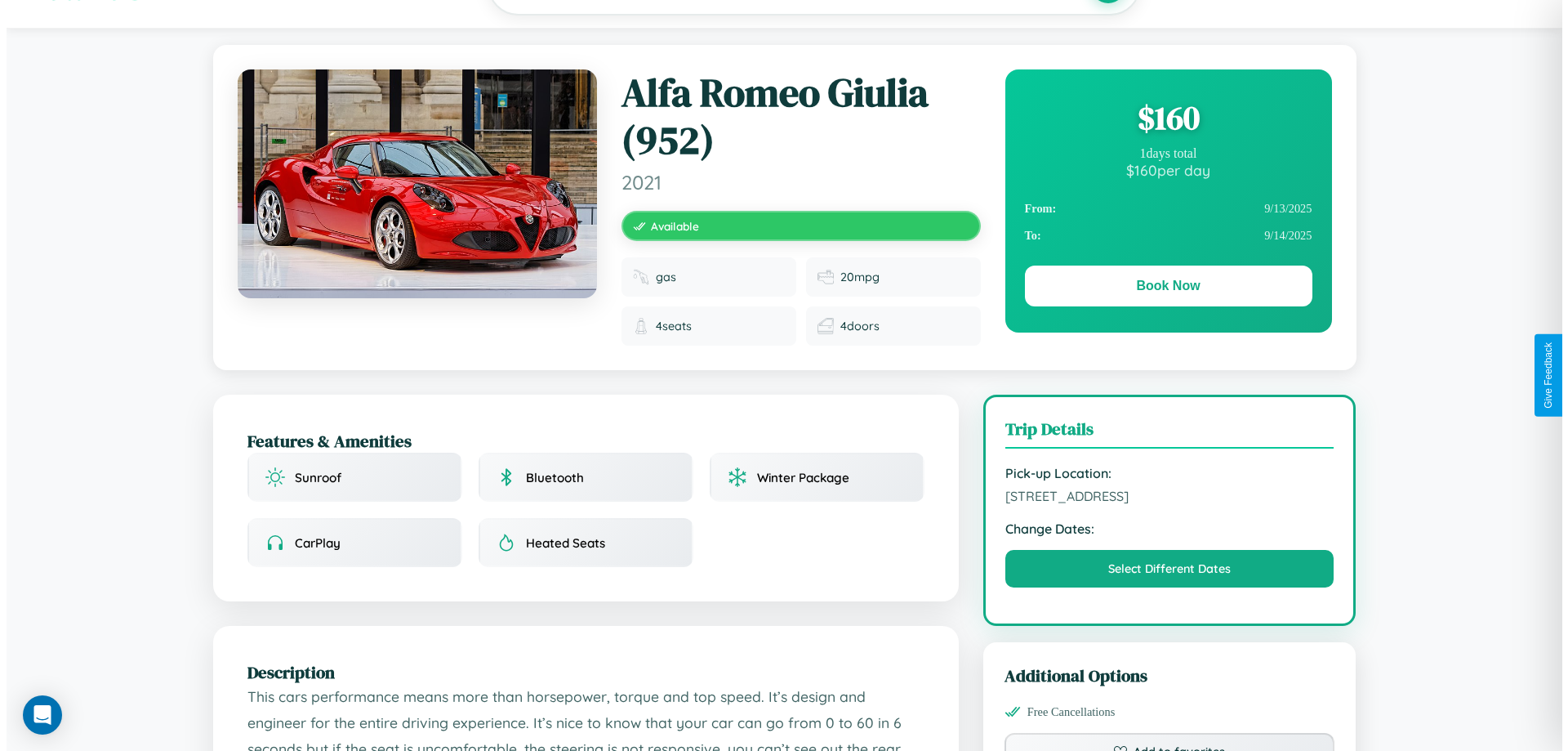
scroll to position [0, 0]
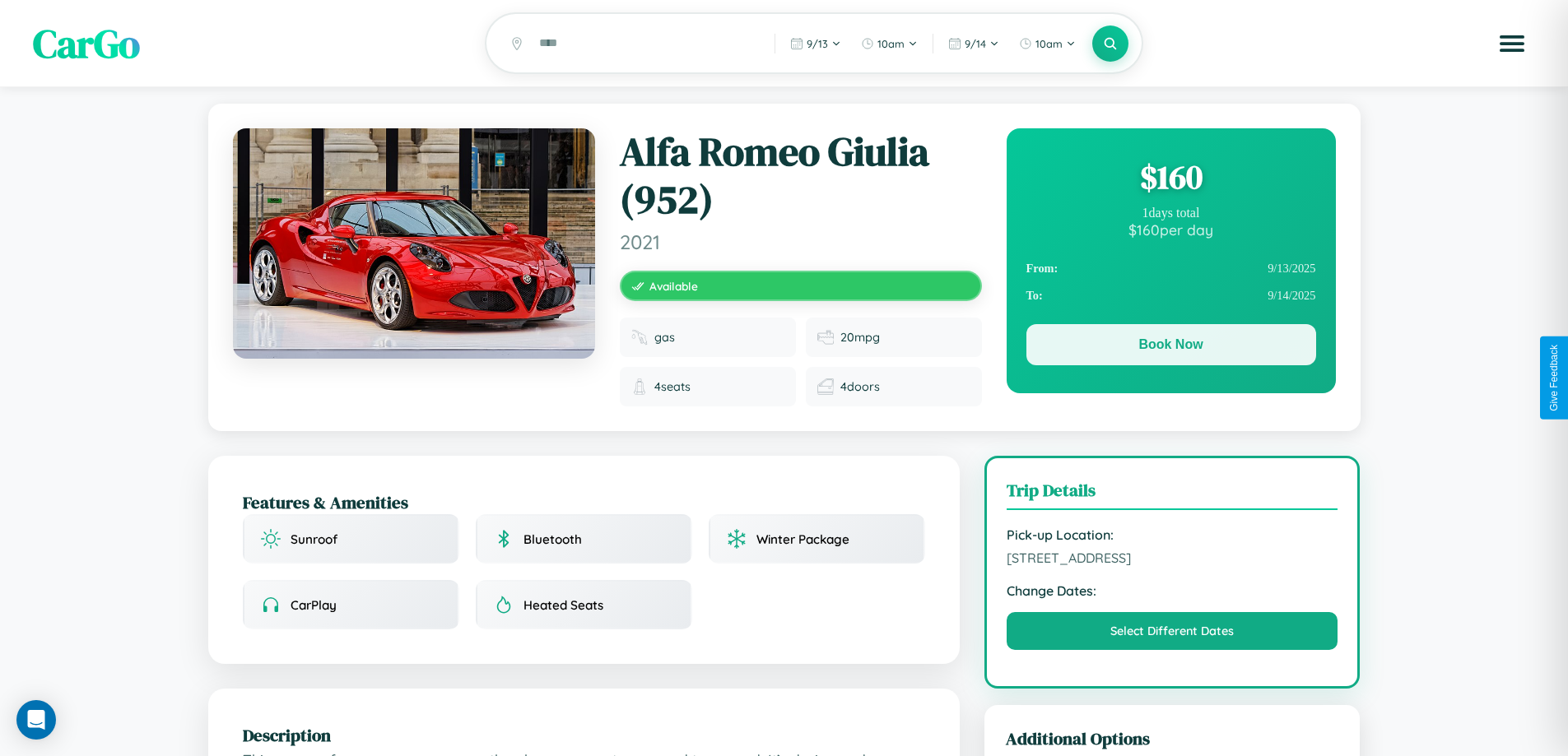
click at [1171, 347] on button "Book Now" at bounding box center [1171, 345] width 289 height 42
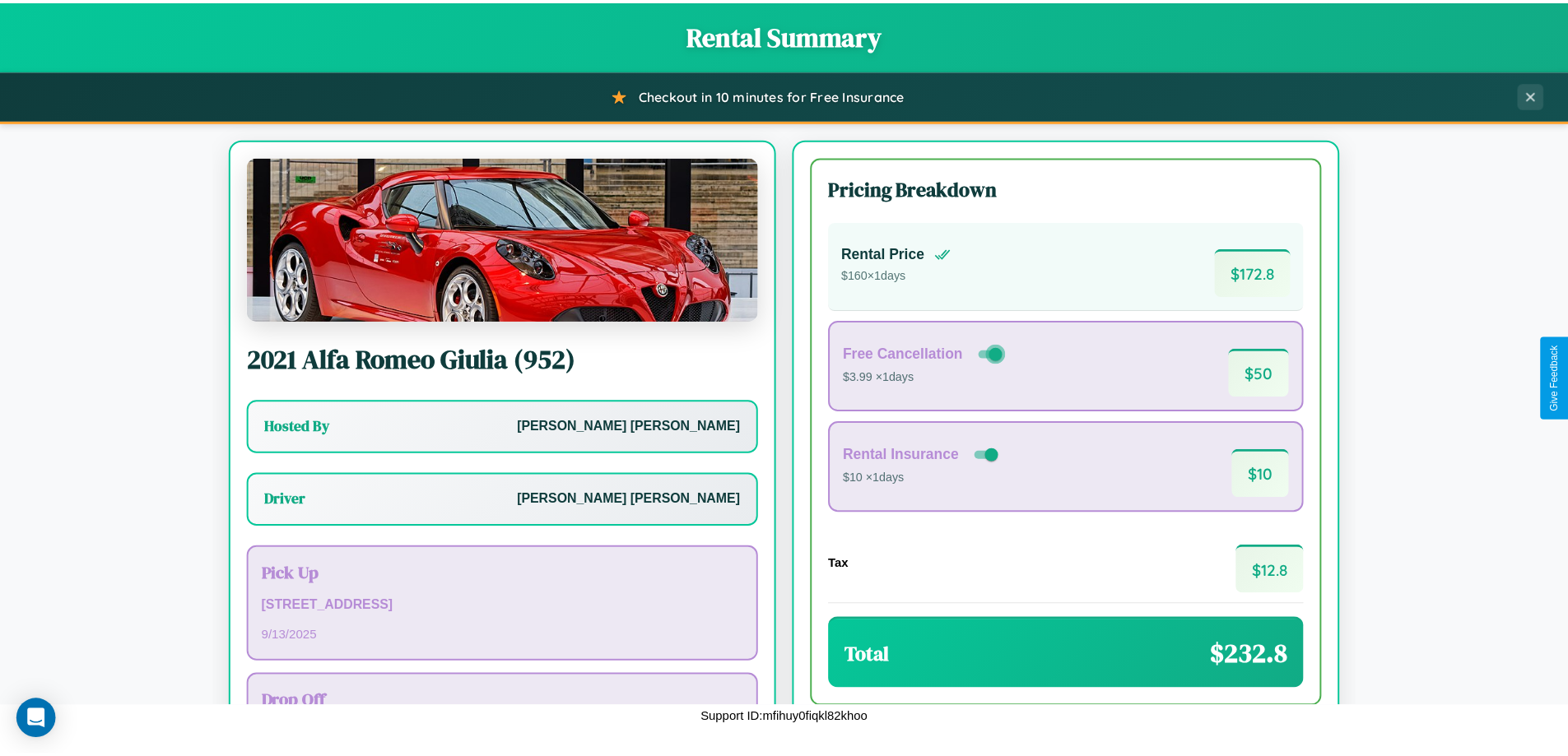
scroll to position [119, 0]
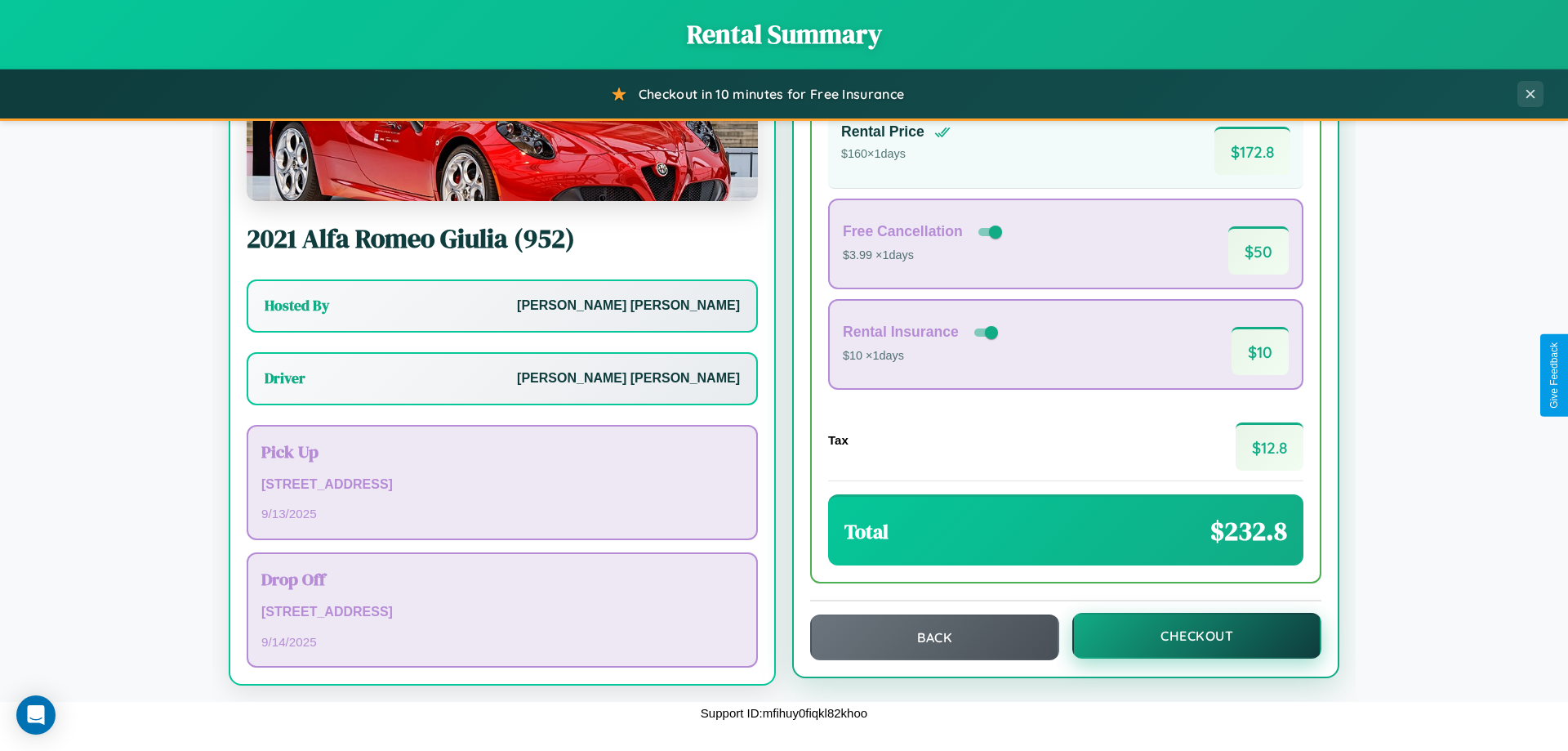
click at [1186, 636] on button "Checkout" at bounding box center [1196, 636] width 249 height 45
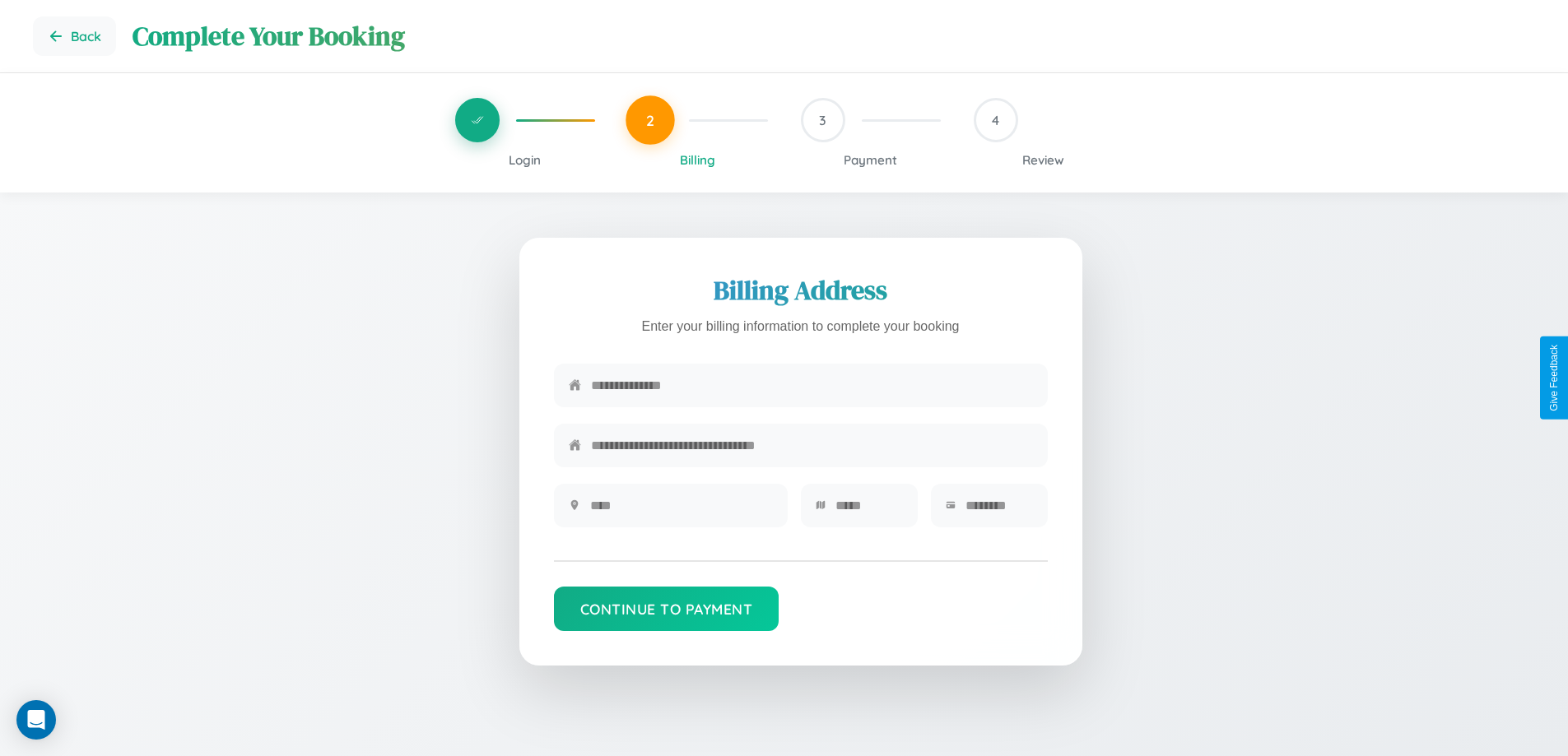
click at [812, 390] on input "text" at bounding box center [812, 385] width 442 height 41
type input "**********"
click at [681, 511] on input "text" at bounding box center [681, 505] width 182 height 41
type input "********"
click at [868, 511] on input "text" at bounding box center [869, 505] width 67 height 41
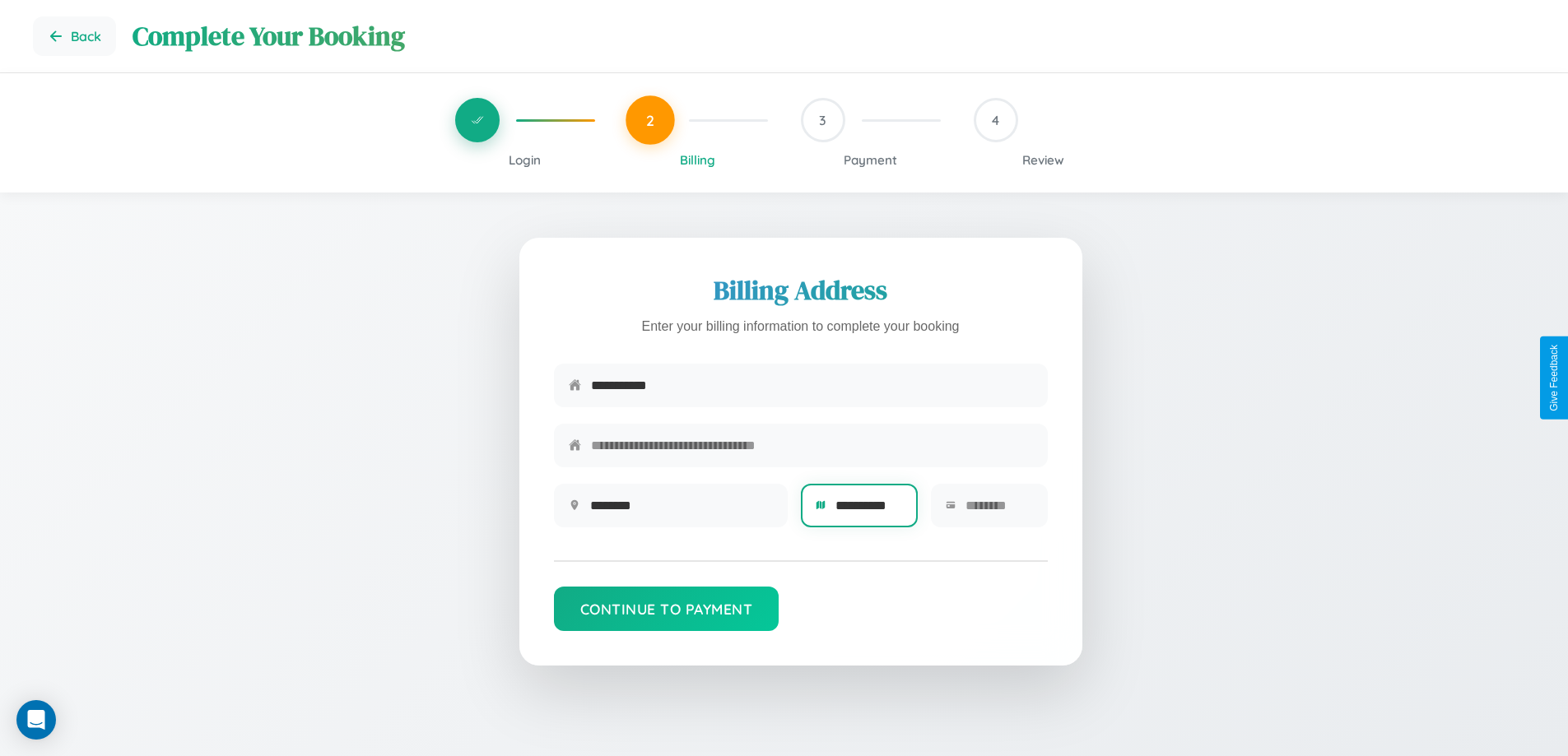
type input "**********"
click at [998, 511] on input "text" at bounding box center [999, 505] width 67 height 41
type input "*****"
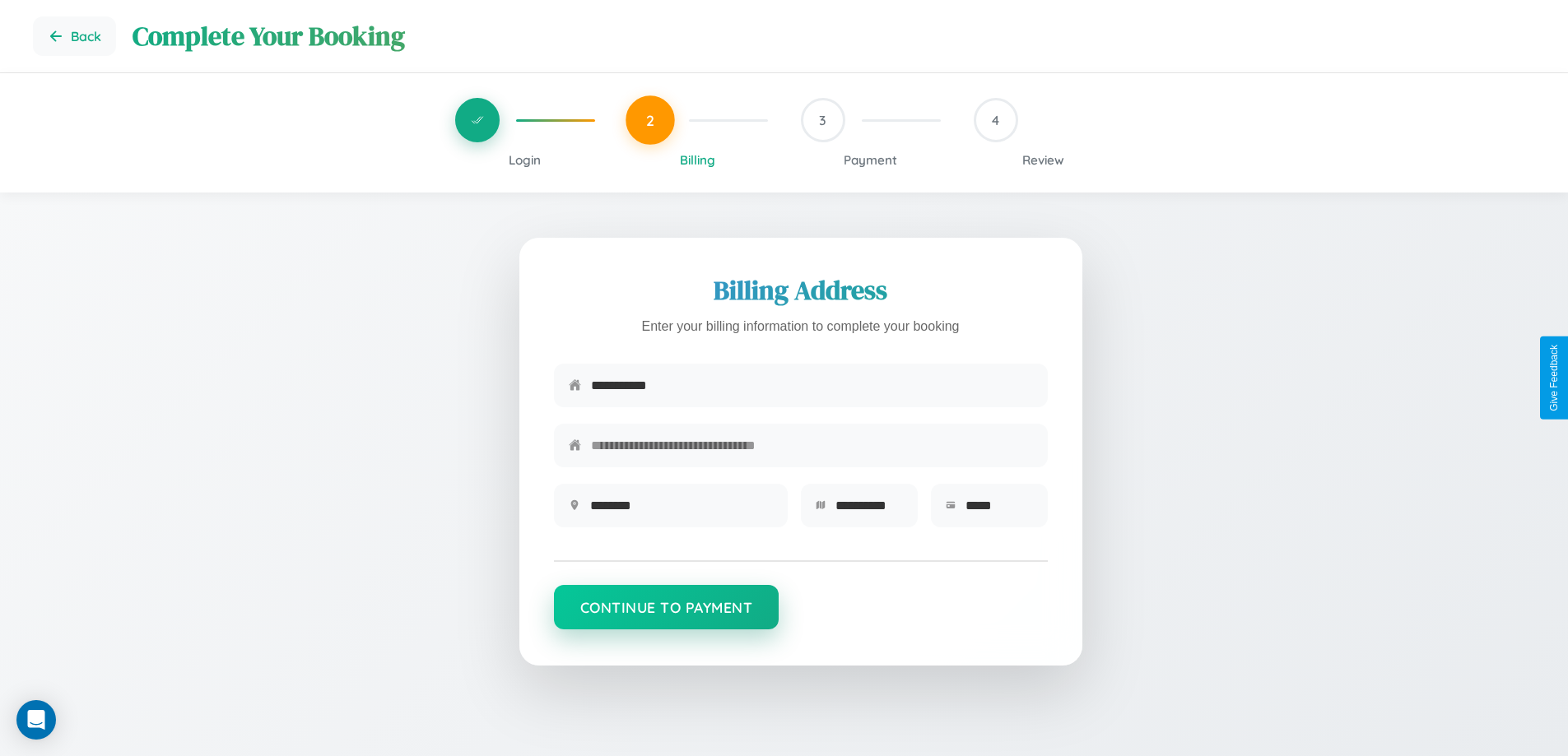
click at [666, 614] on button "Continue to Payment" at bounding box center [667, 606] width 226 height 45
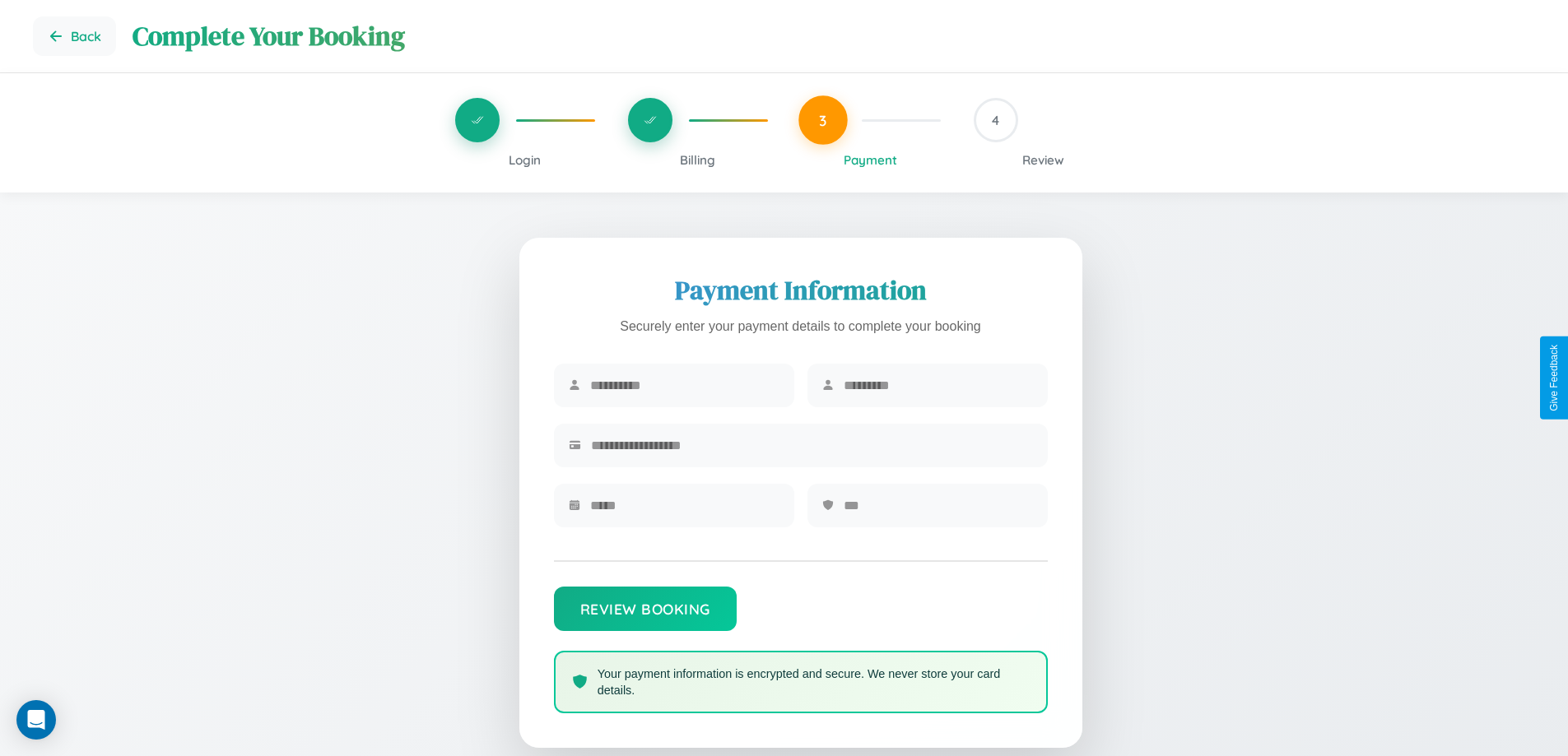
click at [684, 385] on input "text" at bounding box center [684, 385] width 189 height 41
type input "****"
click at [938, 385] on input "text" at bounding box center [938, 385] width 189 height 41
type input "********"
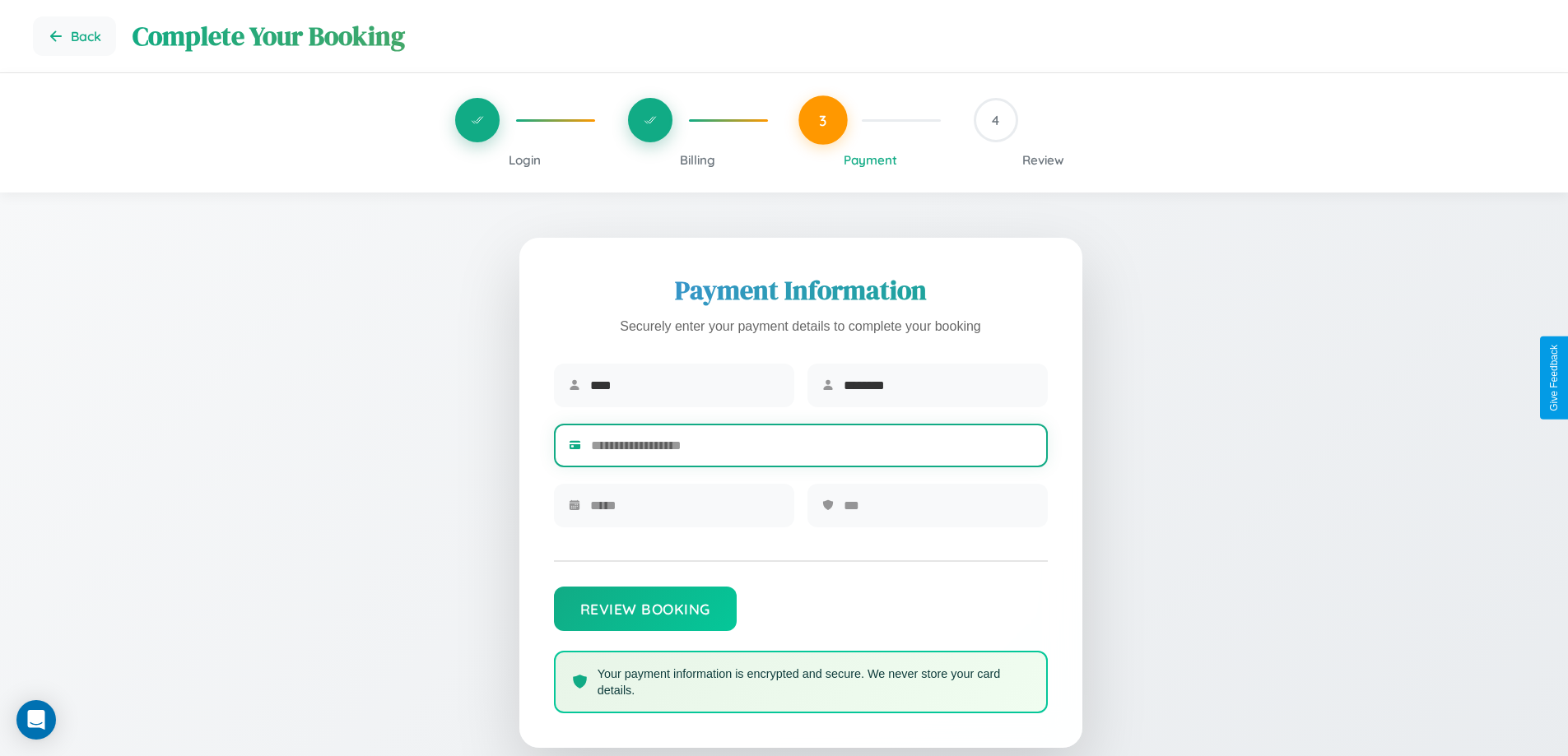
click at [812, 449] on input "text" at bounding box center [812, 445] width 442 height 41
type input "**********"
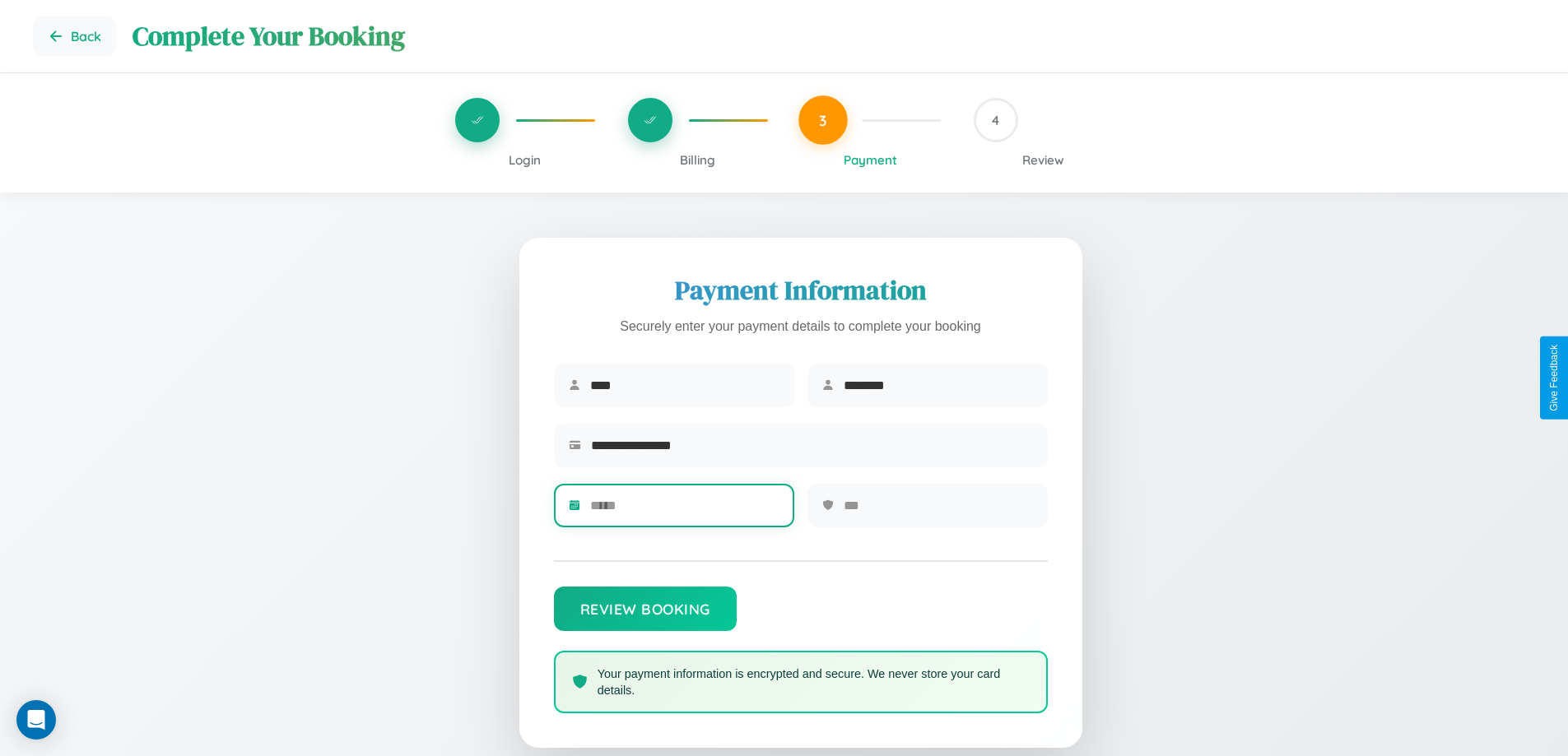
click at [684, 511] on input "text" at bounding box center [684, 505] width 189 height 41
type input "*****"
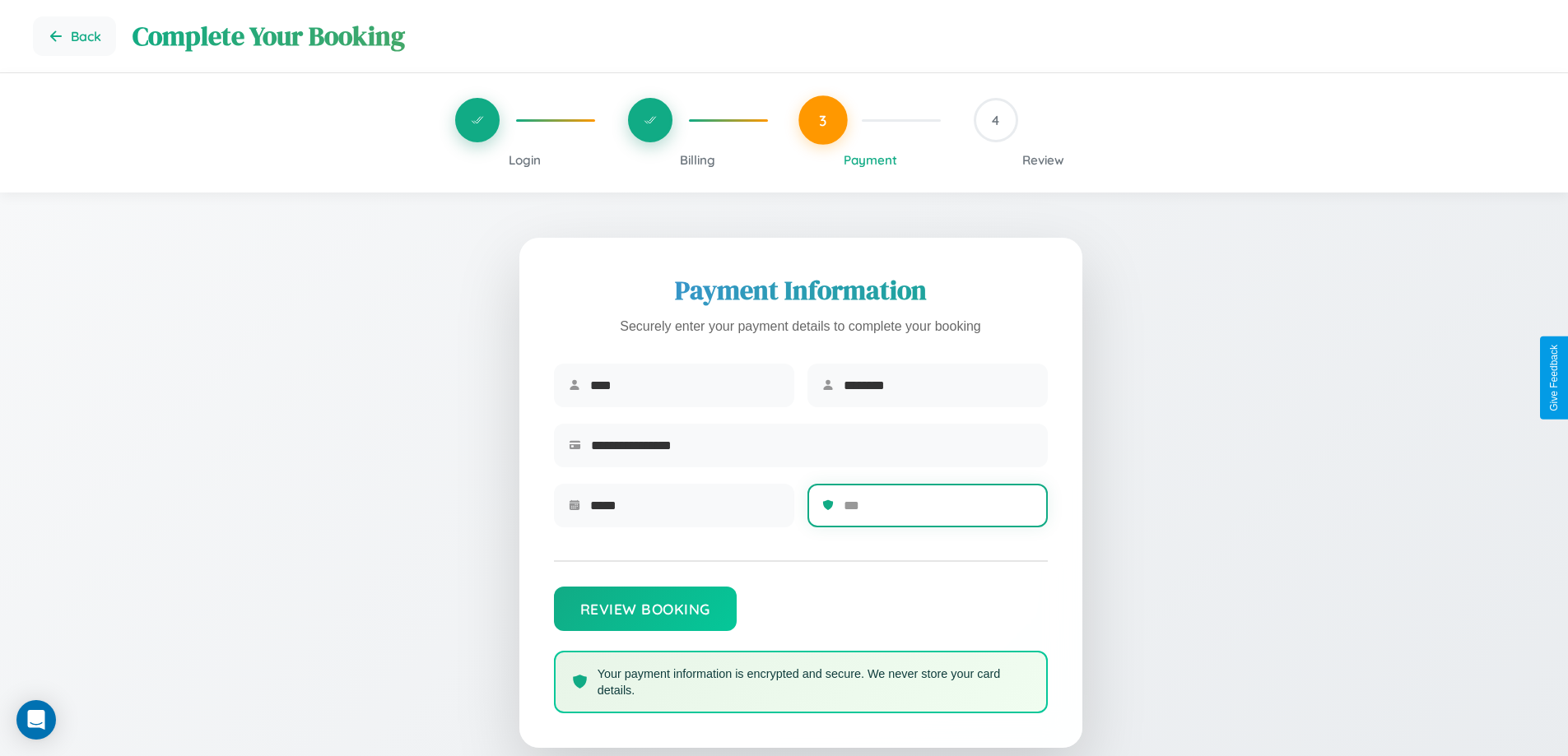
click at [938, 511] on input "text" at bounding box center [938, 505] width 189 height 41
type input "***"
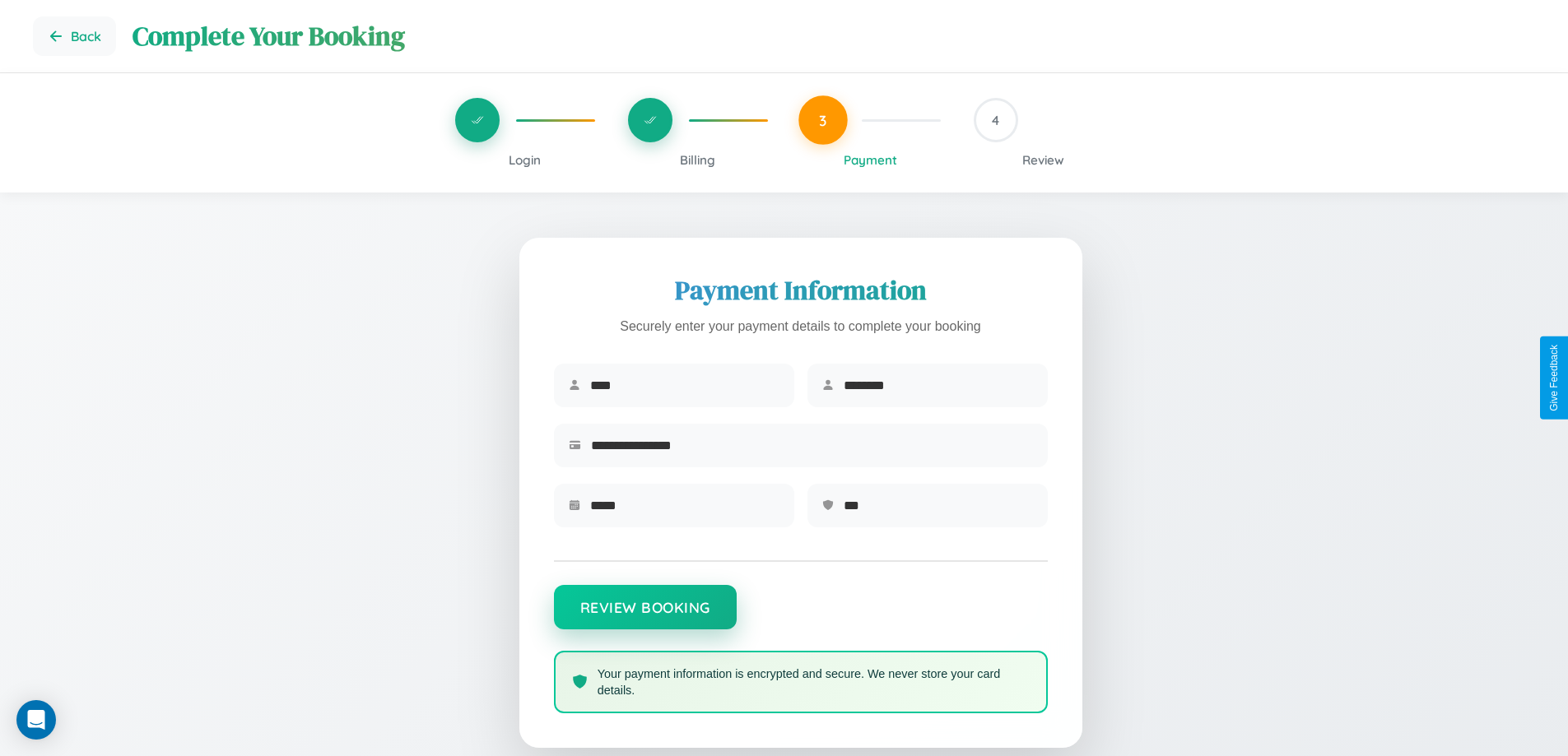
click at [644, 615] on button "Review Booking" at bounding box center [645, 606] width 182 height 45
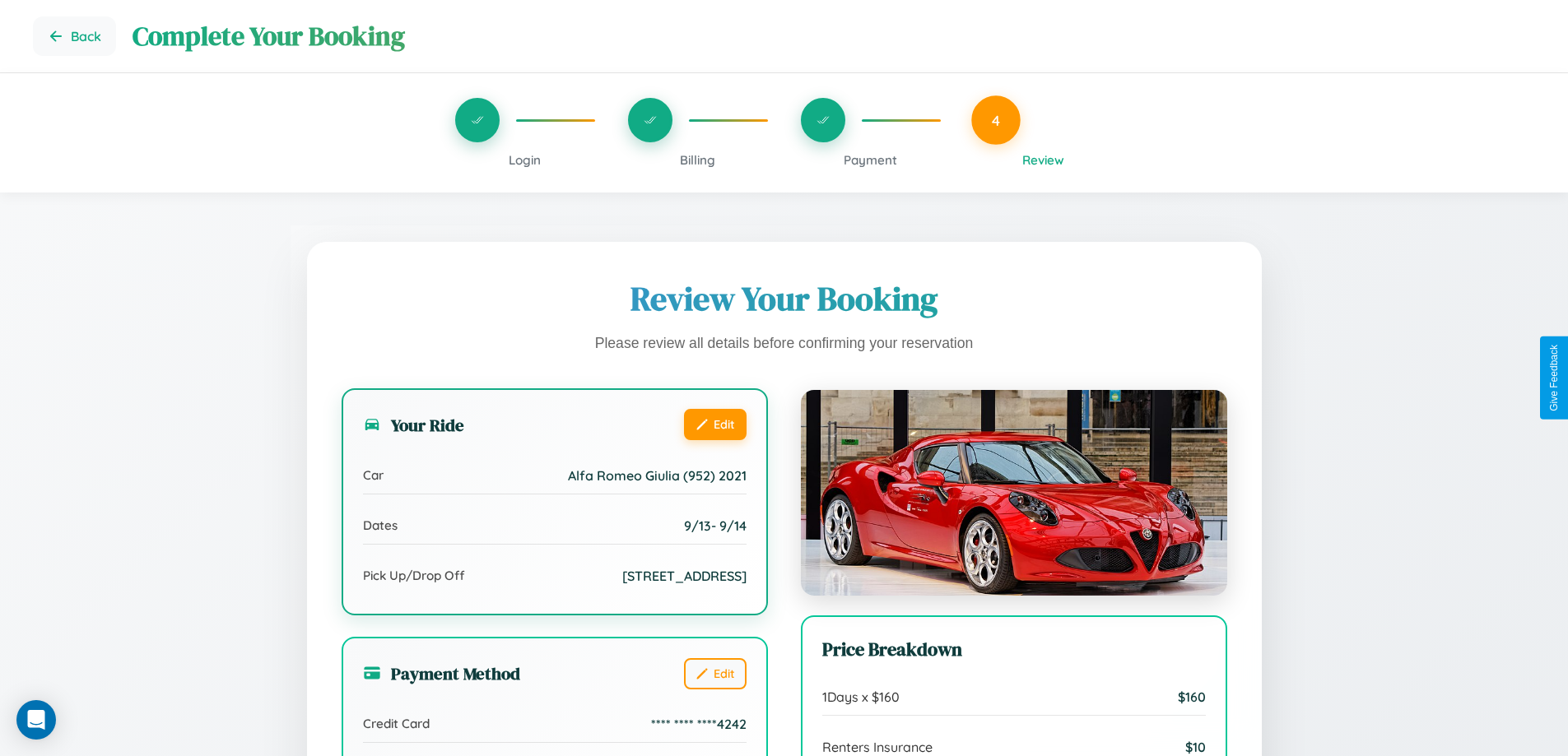
click at [715, 424] on button "Edit" at bounding box center [715, 425] width 62 height 32
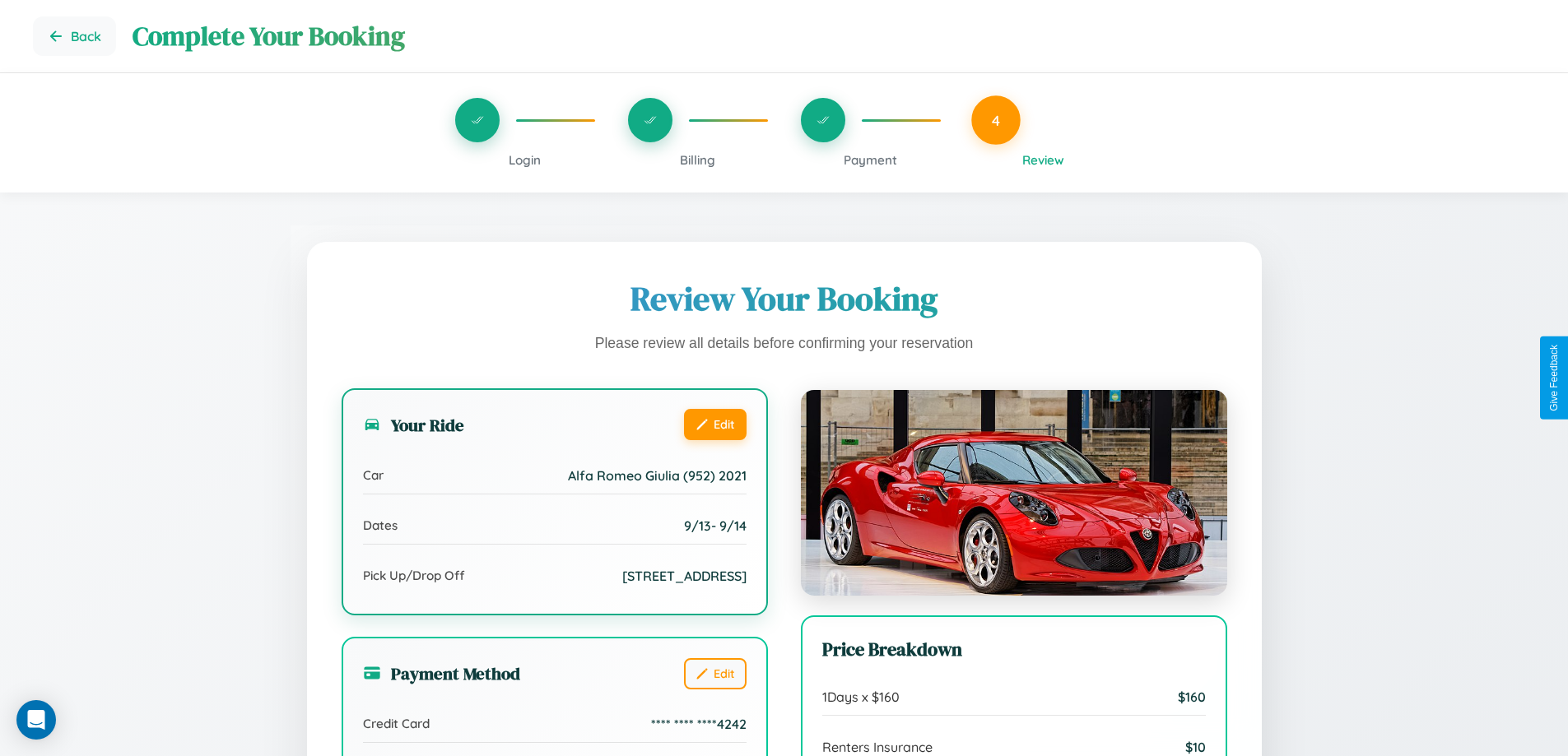
click at [715, 424] on button "Edit" at bounding box center [715, 425] width 62 height 32
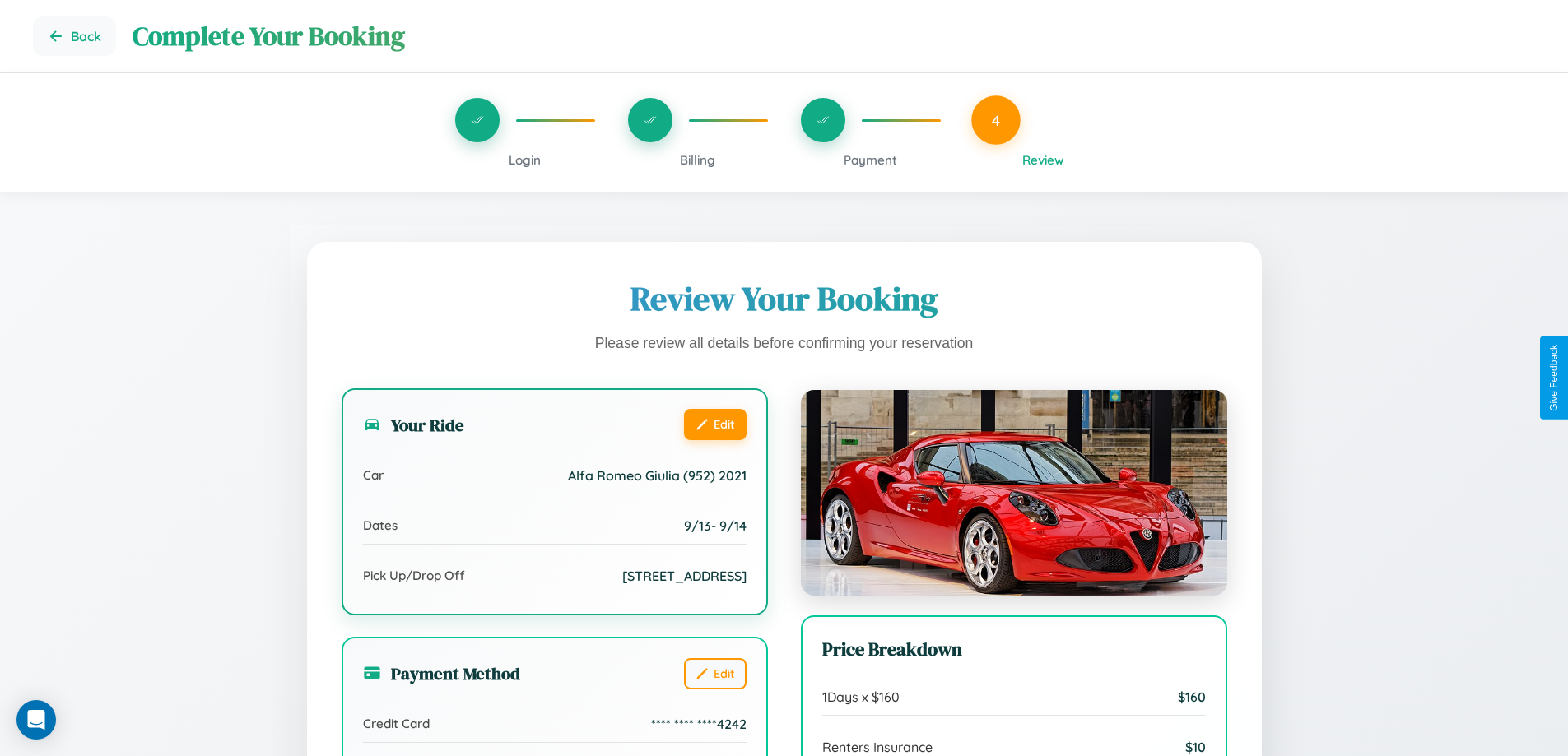
click at [715, 424] on button "Edit" at bounding box center [715, 425] width 62 height 32
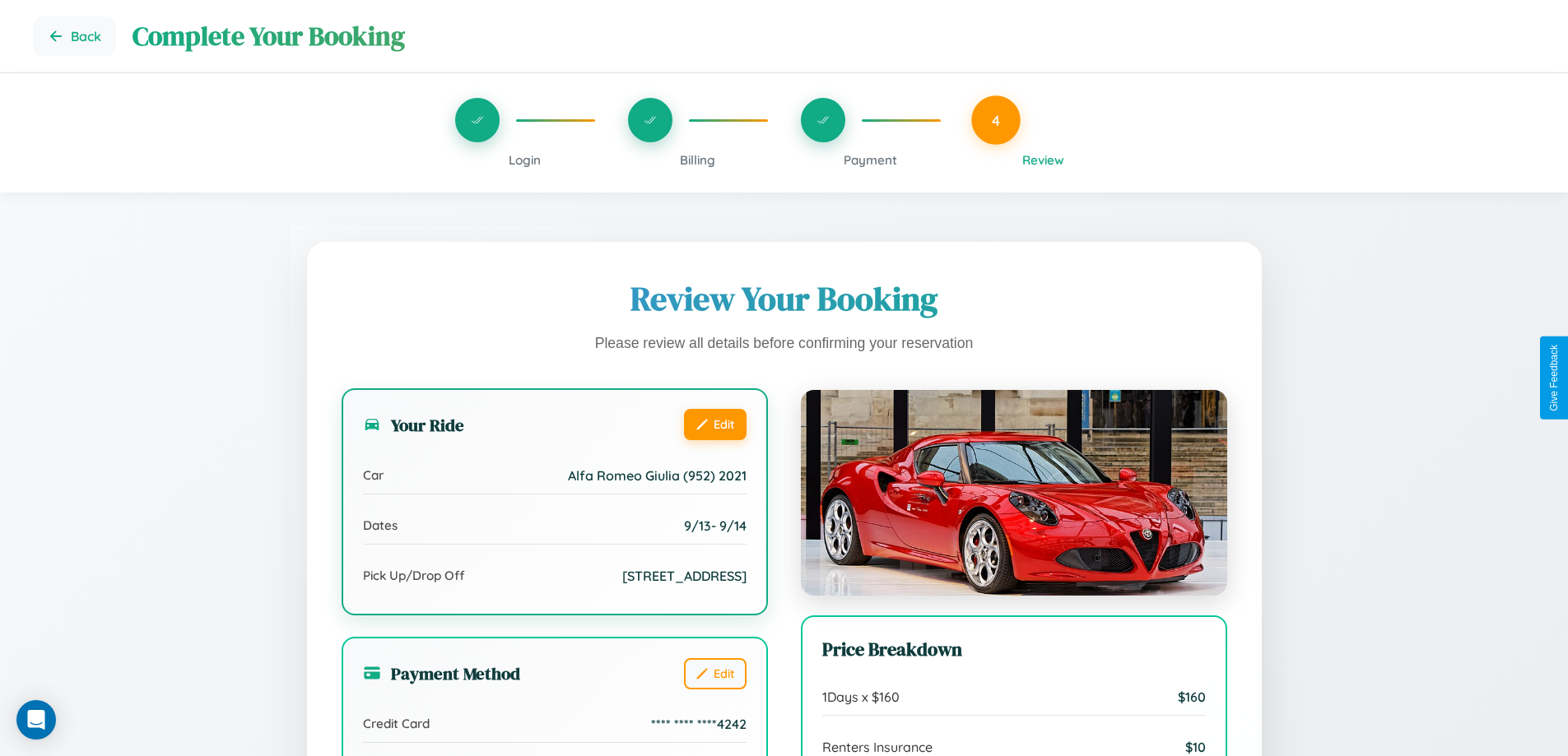
click at [715, 424] on button "Edit" at bounding box center [715, 425] width 62 height 32
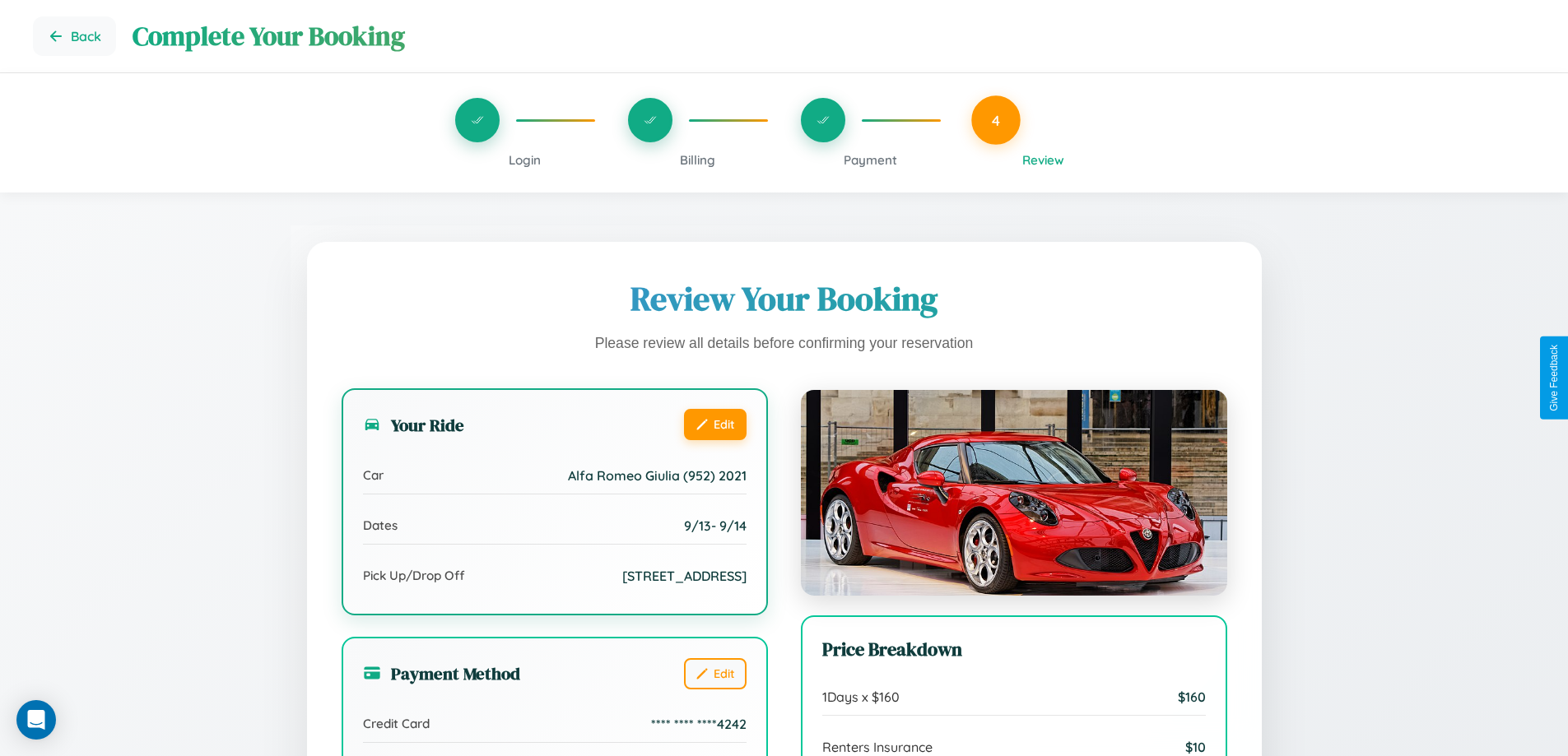
click at [715, 424] on button "Edit" at bounding box center [715, 425] width 62 height 32
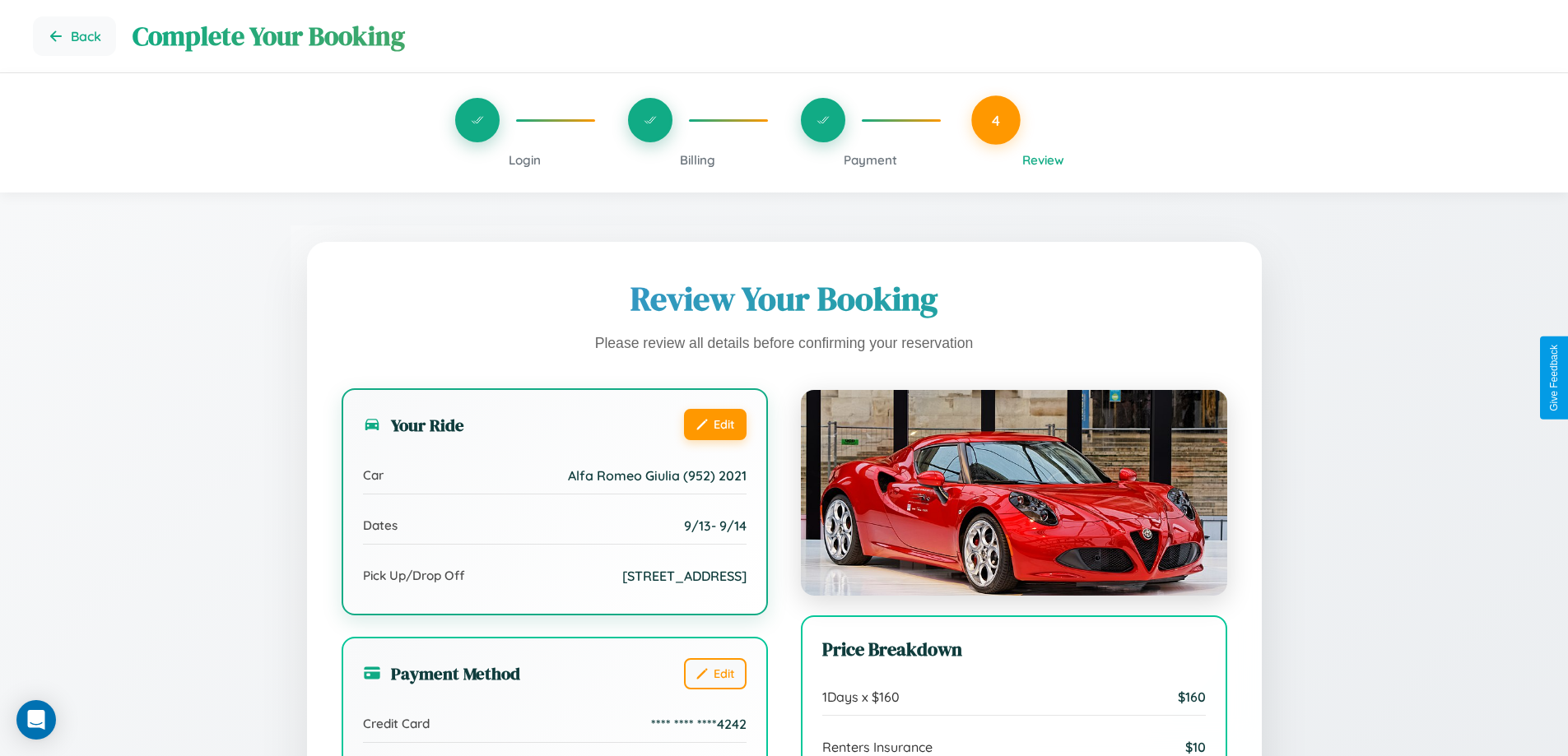
scroll to position [503, 0]
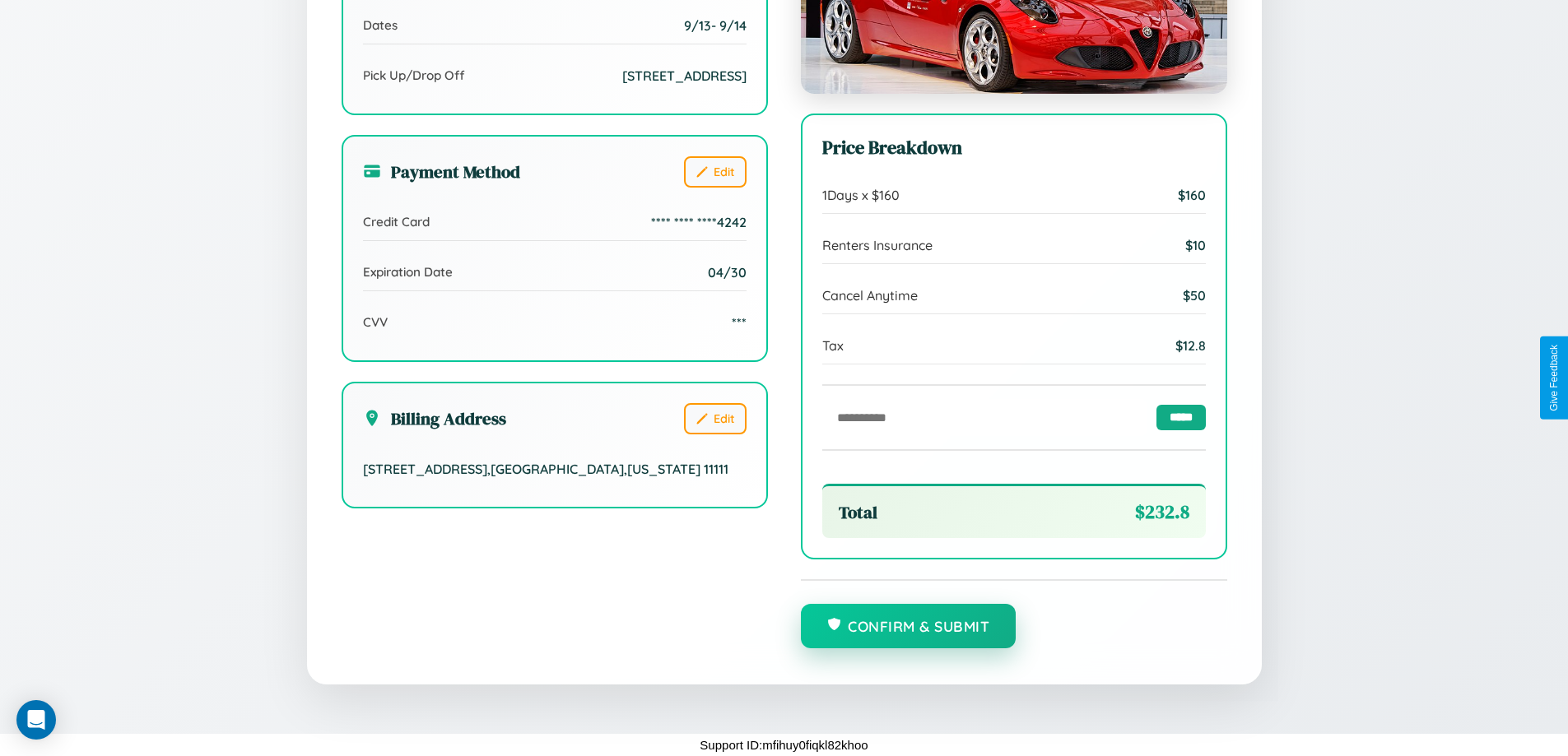
click at [908, 627] on button "Confirm & Submit" at bounding box center [909, 625] width 216 height 45
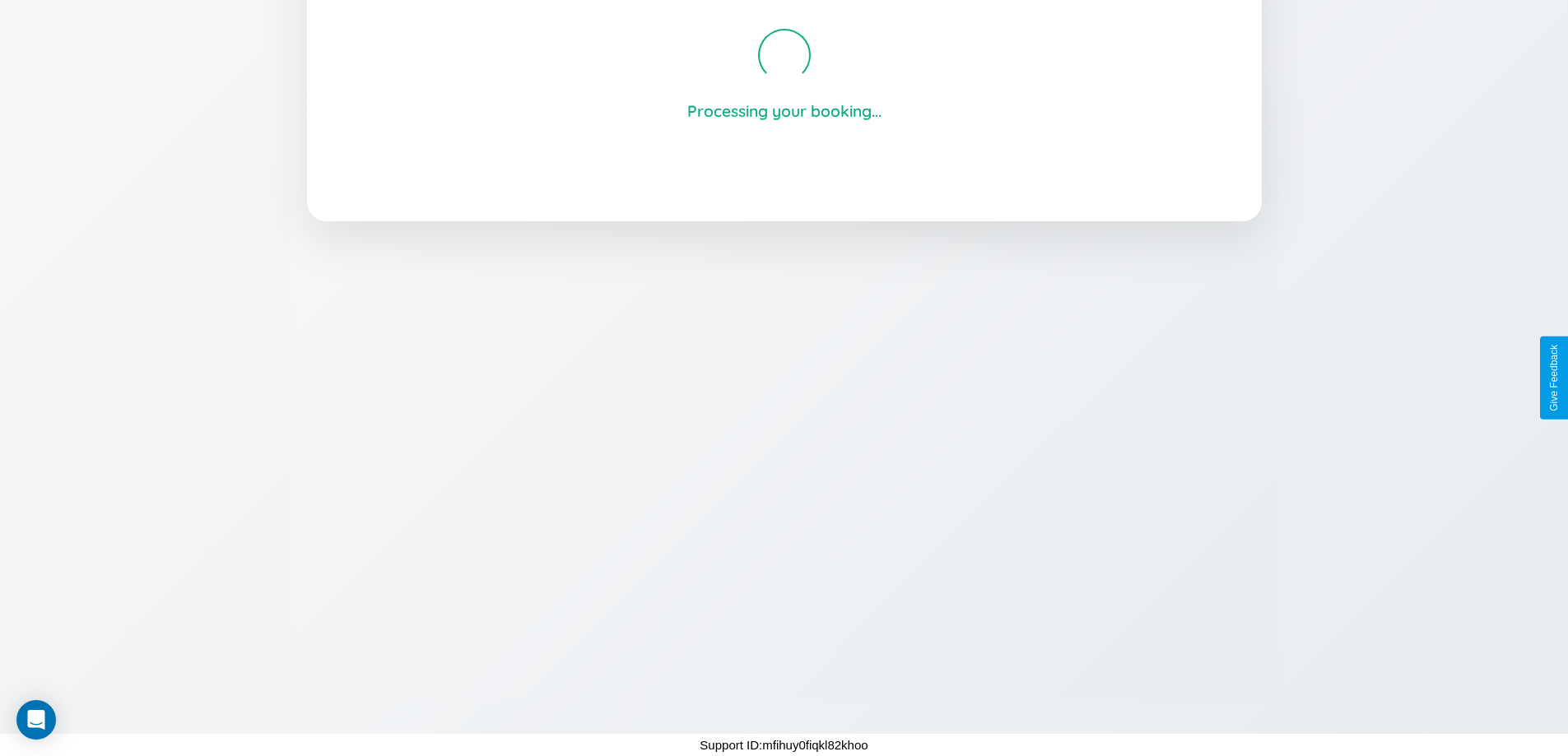
scroll to position [313, 0]
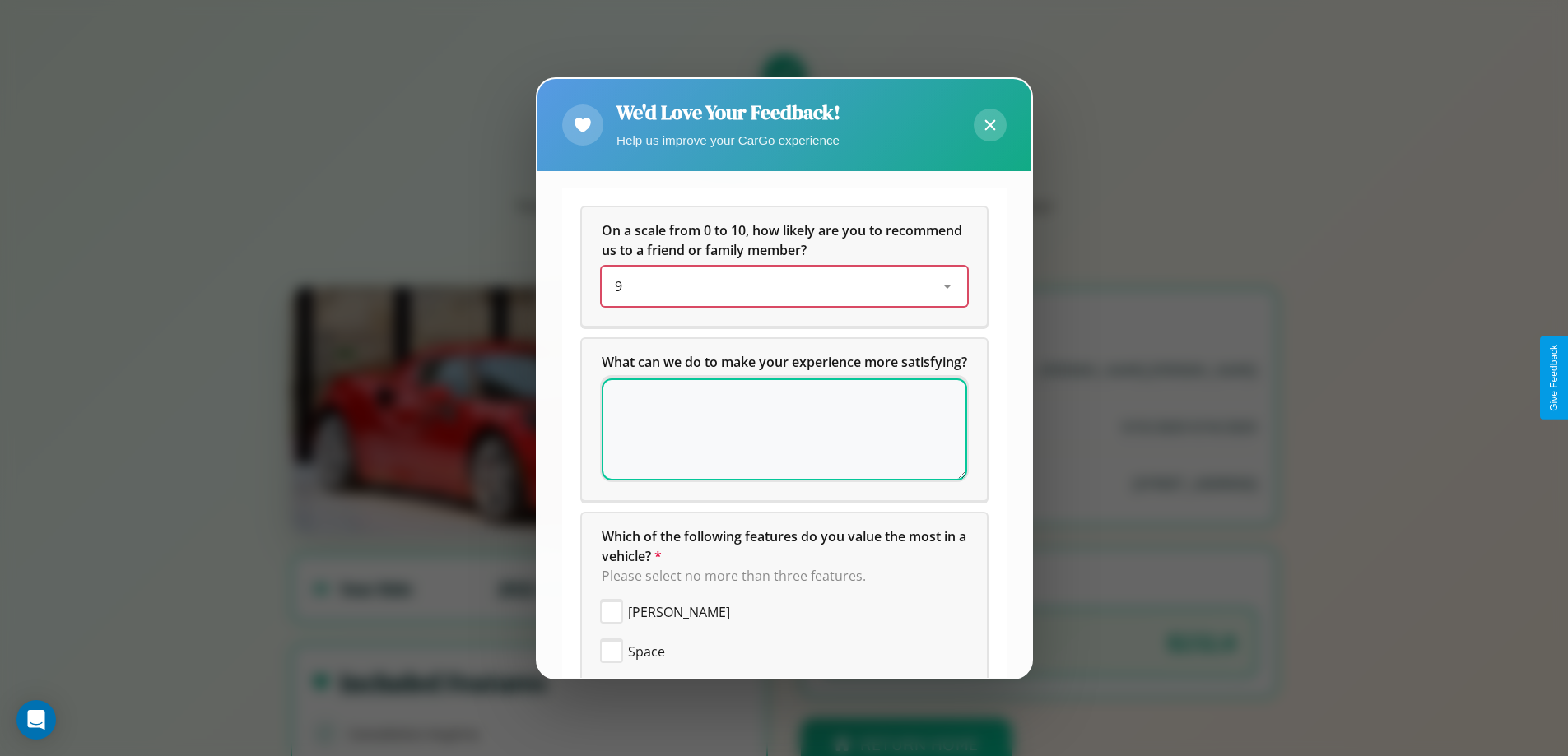
click at [778, 286] on div "9" at bounding box center [771, 286] width 313 height 20
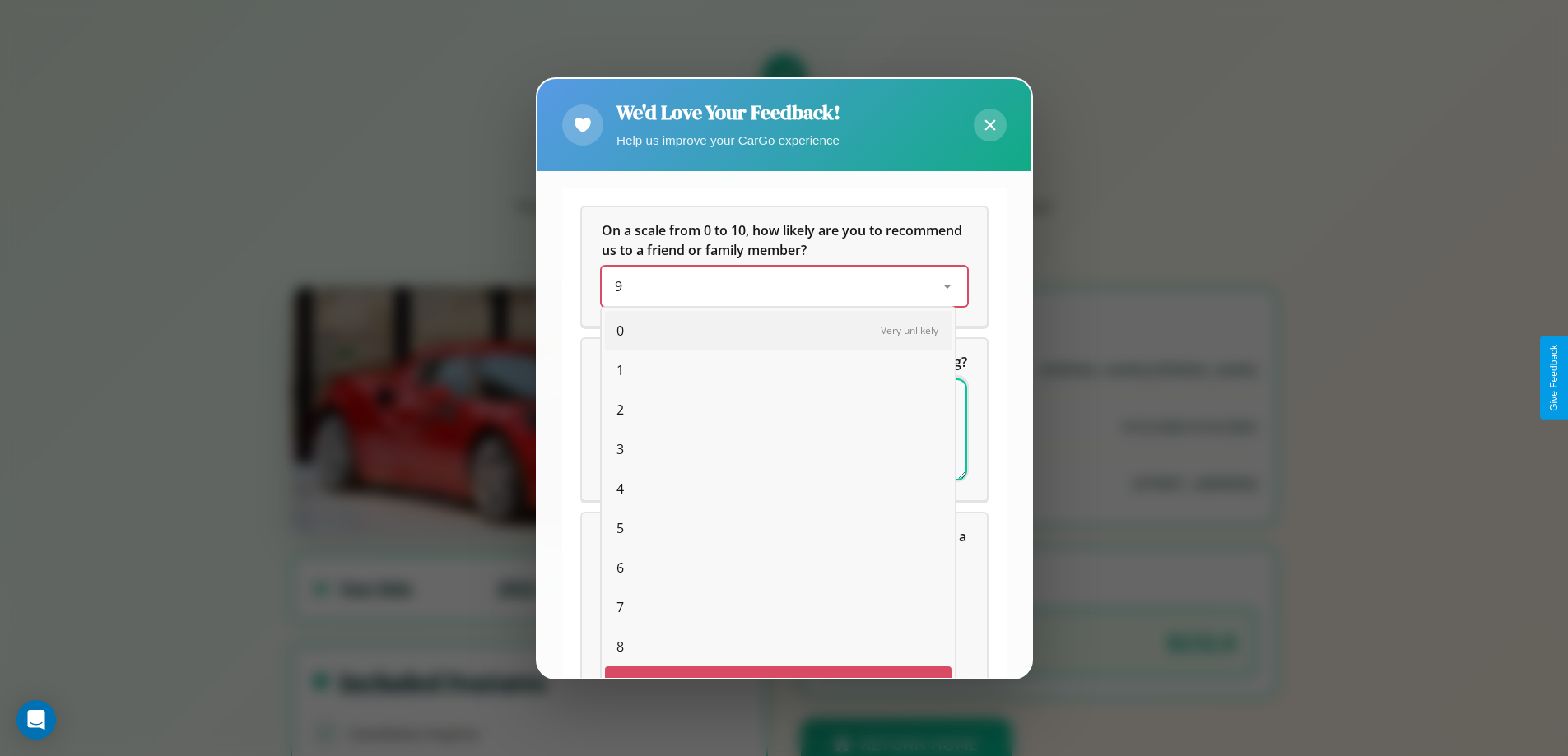
scroll to position [29, 67]
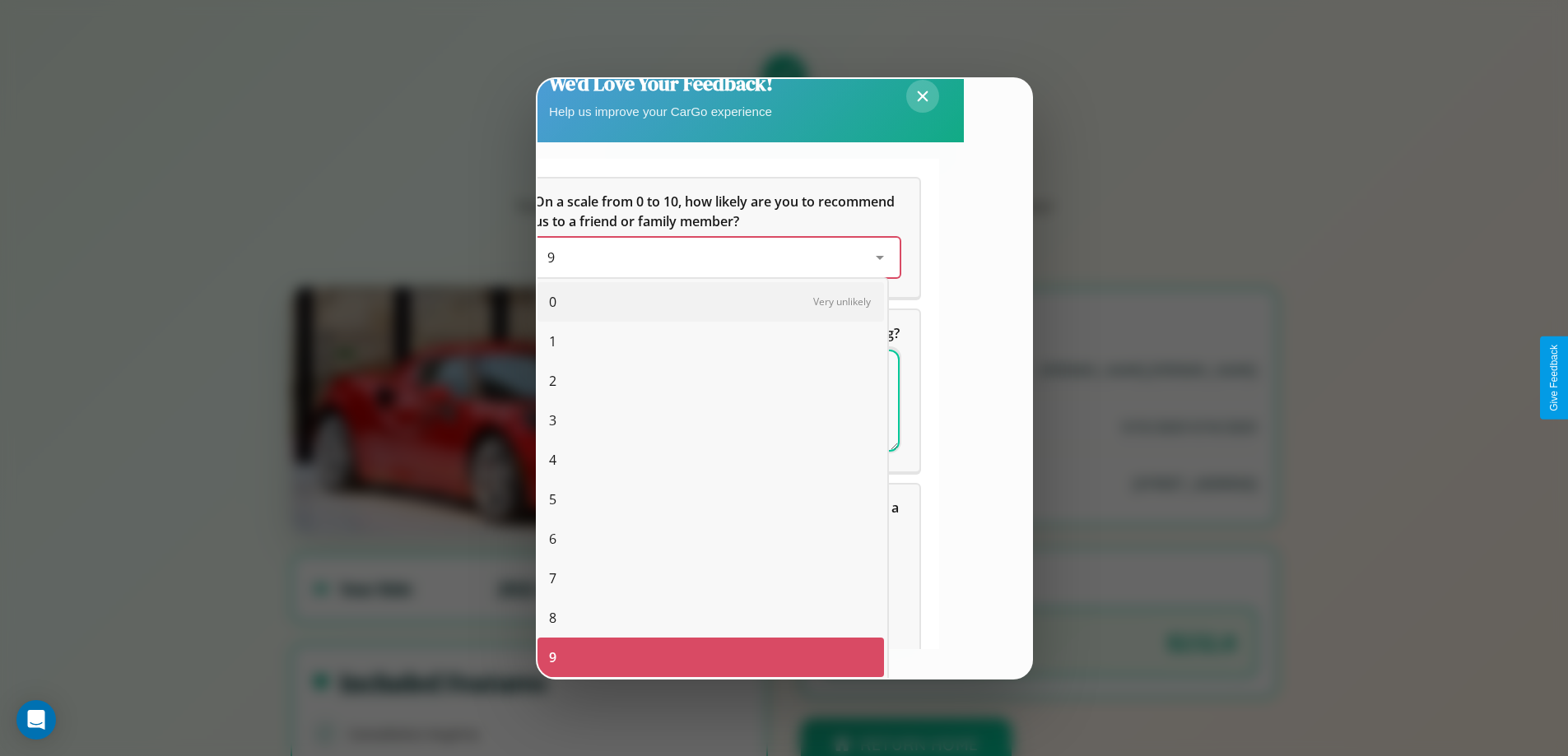
click at [552, 420] on span "3" at bounding box center [552, 420] width 7 height 20
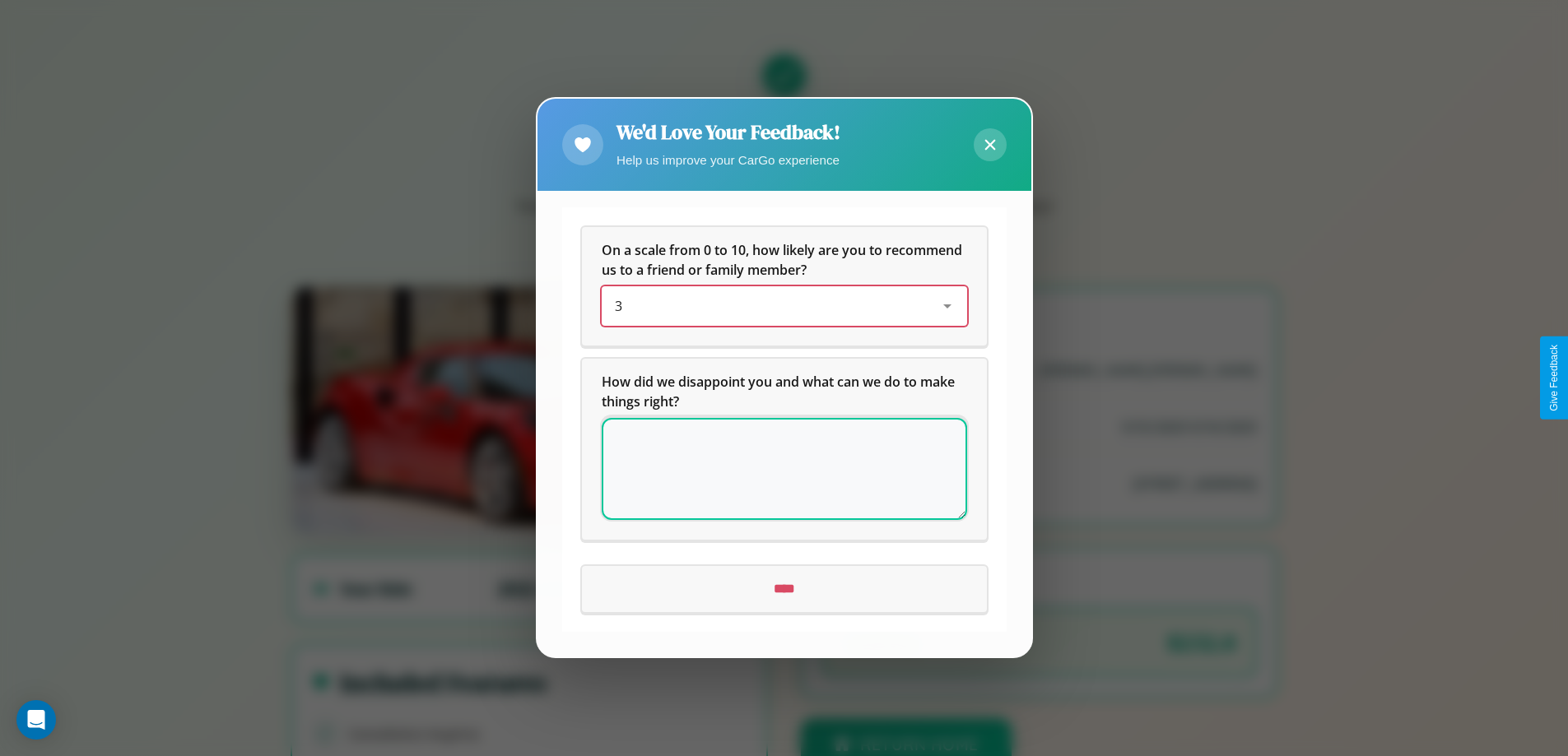
scroll to position [0, 0]
click at [989, 145] on icon at bounding box center [989, 145] width 11 height 11
